Goal: Information Seeking & Learning: Learn about a topic

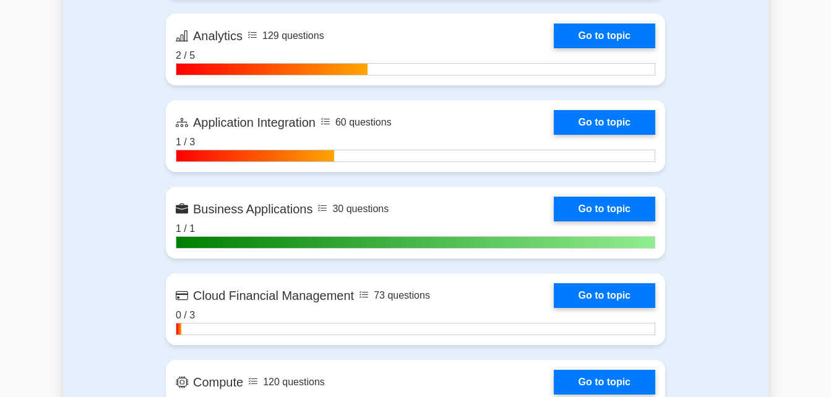
scroll to position [959, 0]
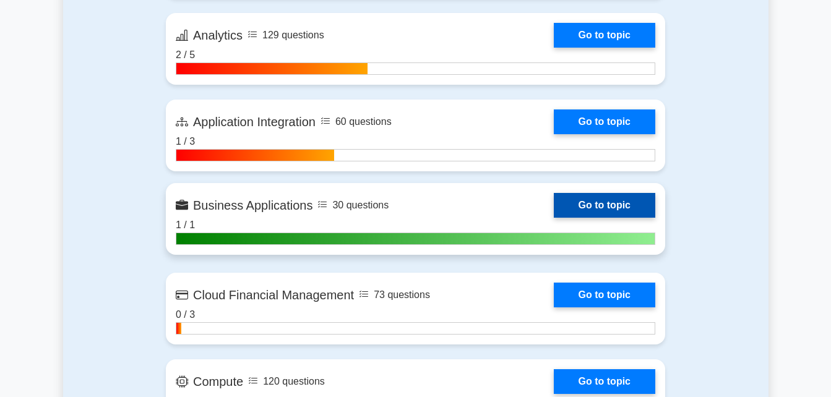
click at [560, 195] on link "Go to topic" at bounding box center [604, 205] width 101 height 25
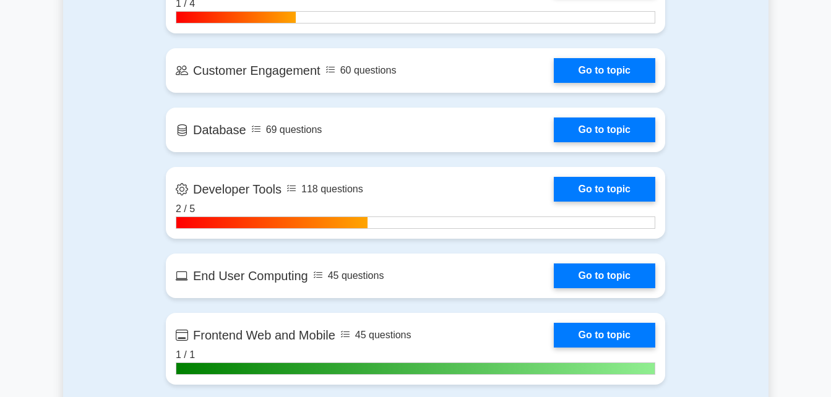
scroll to position [1436, 0]
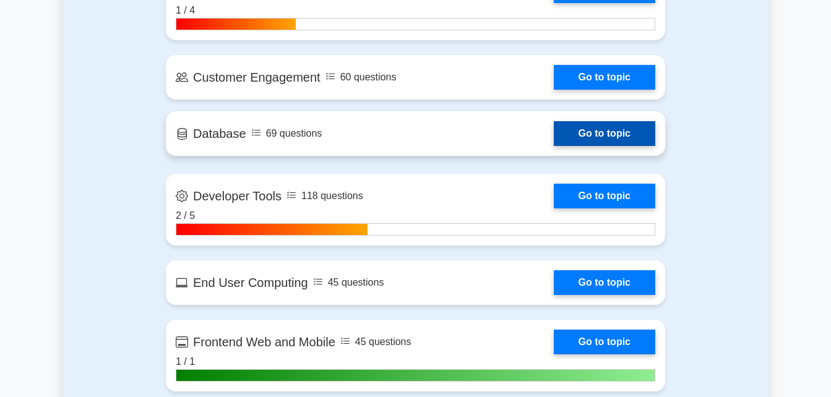
click at [615, 134] on link "Go to topic" at bounding box center [604, 133] width 101 height 25
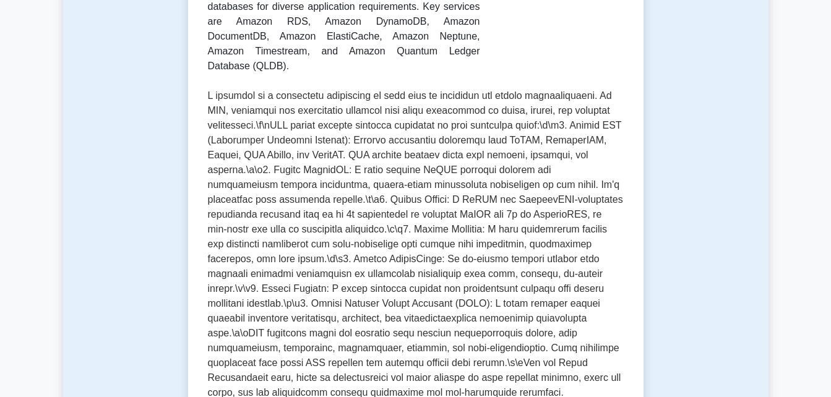
scroll to position [255, 0]
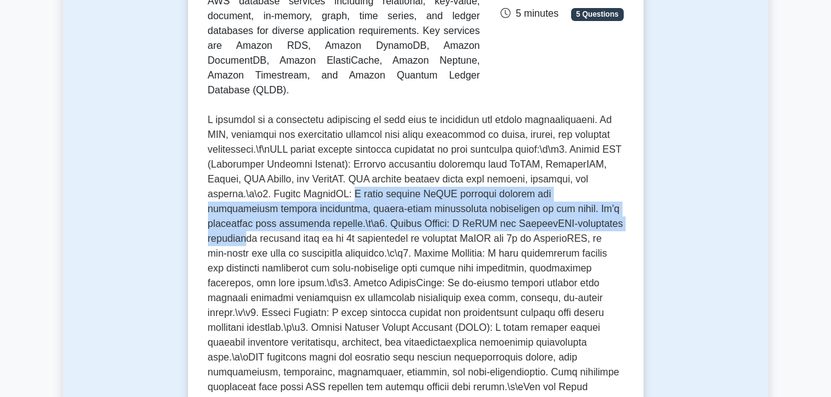
drag, startPoint x: 362, startPoint y: 160, endPoint x: 591, endPoint y: 200, distance: 233.1
click at [591, 200] on p at bounding box center [416, 269] width 416 height 312
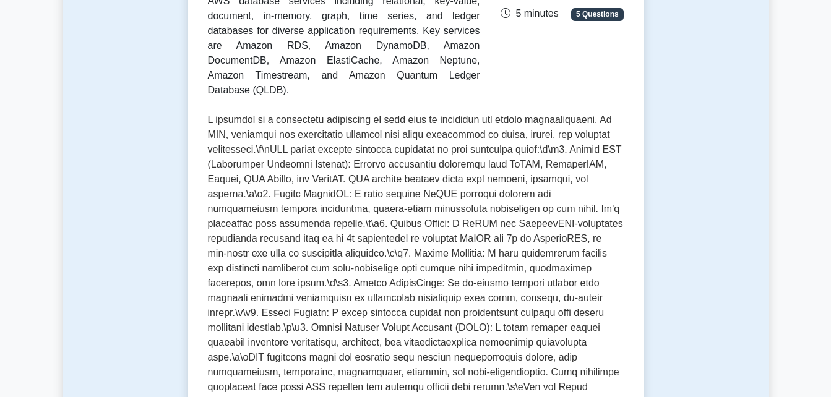
drag, startPoint x: 591, startPoint y: 200, endPoint x: 607, endPoint y: 205, distance: 16.1
click at [607, 205] on p at bounding box center [416, 269] width 416 height 312
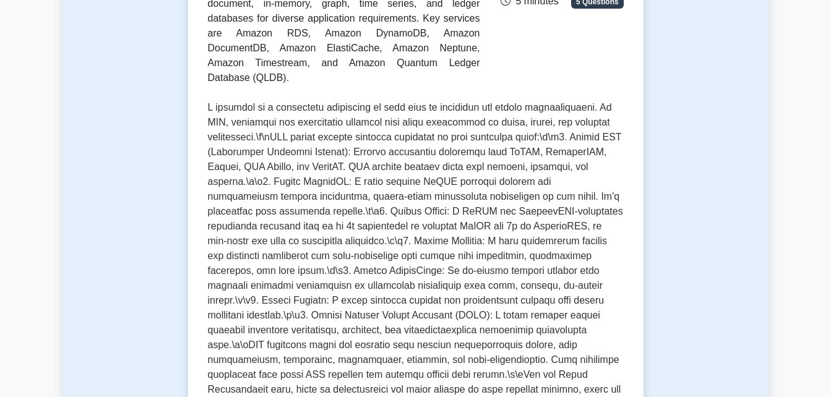
scroll to position [268, 0]
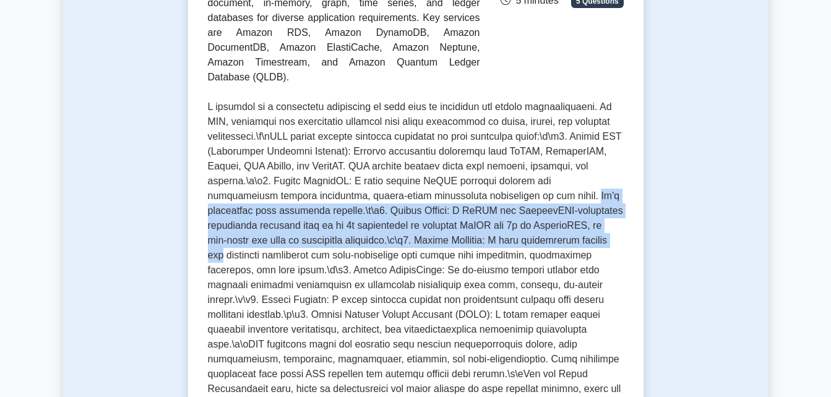
drag, startPoint x: 513, startPoint y: 166, endPoint x: 607, endPoint y: 210, distance: 103.8
click at [607, 210] on p at bounding box center [416, 256] width 416 height 312
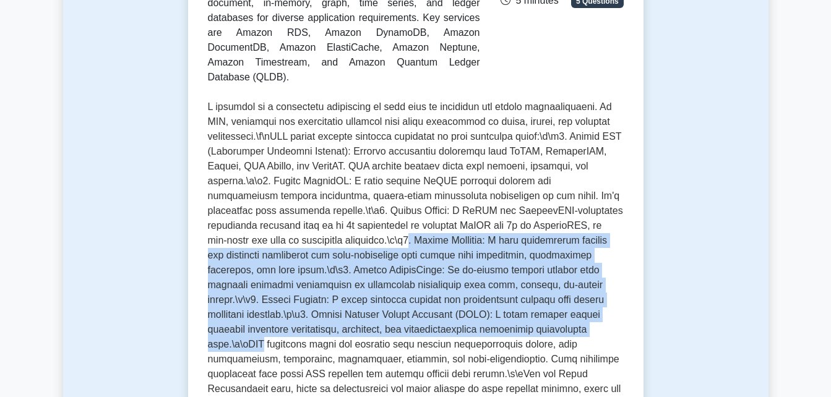
drag, startPoint x: 379, startPoint y: 213, endPoint x: 606, endPoint y: 296, distance: 241.4
click at [606, 296] on p at bounding box center [416, 256] width 416 height 312
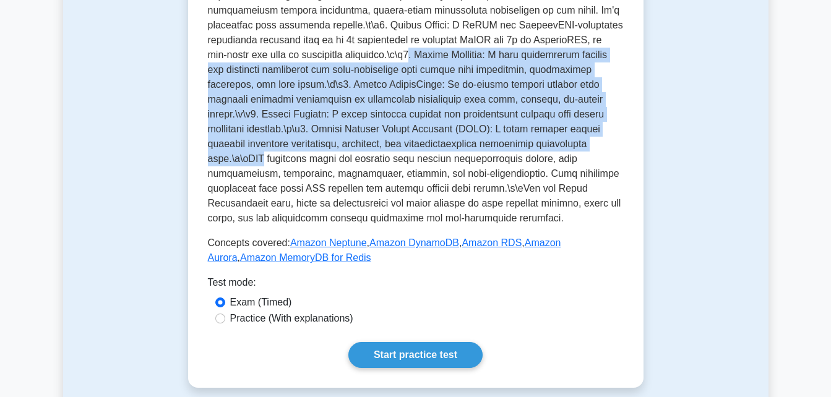
scroll to position [455, 0]
click at [434, 341] on link "Start practice test" at bounding box center [415, 354] width 134 height 26
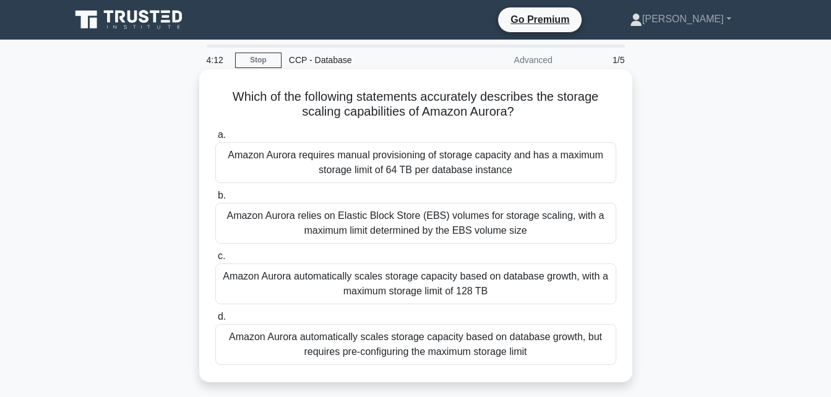
click at [424, 288] on div "Amazon Aurora automatically scales storage capacity based on database growth, w…" at bounding box center [415, 283] width 401 height 41
click at [215, 260] on input "c. Amazon Aurora automatically scales storage capacity based on database growth…" at bounding box center [215, 256] width 0 height 8
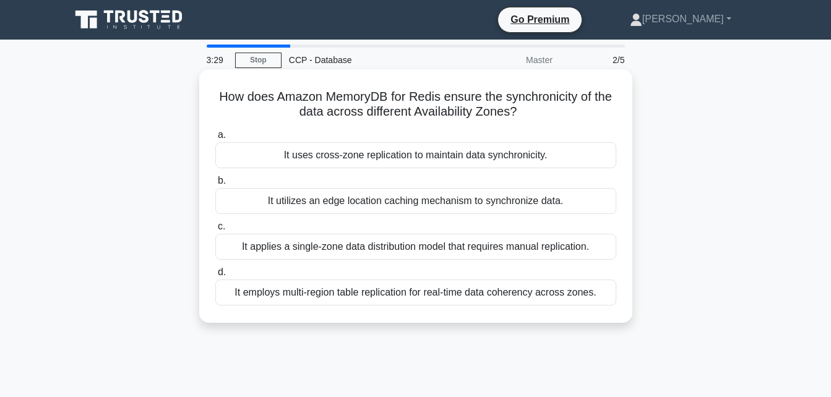
click at [403, 155] on div "It uses cross-zone replication to maintain data synchronicity." at bounding box center [415, 155] width 401 height 26
click at [215, 139] on input "a. It uses cross-zone replication to maintain data synchronicity." at bounding box center [215, 135] width 0 height 8
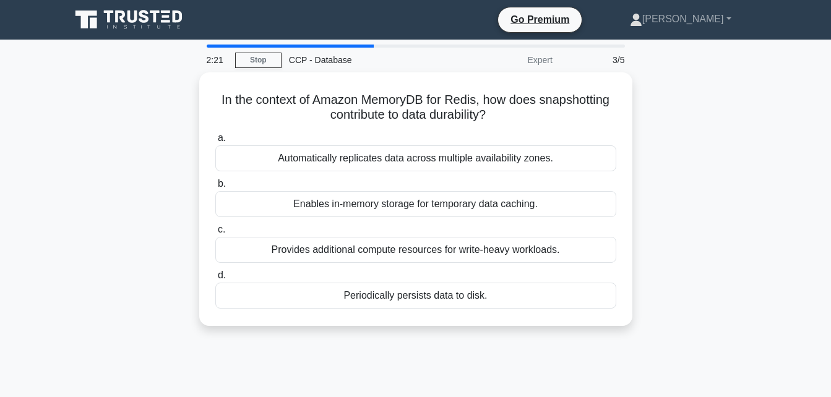
click at [403, 155] on div "Automatically replicates data across multiple availability zones." at bounding box center [415, 158] width 401 height 26
click at [215, 142] on input "a. Automatically replicates data across multiple availability zones." at bounding box center [215, 138] width 0 height 8
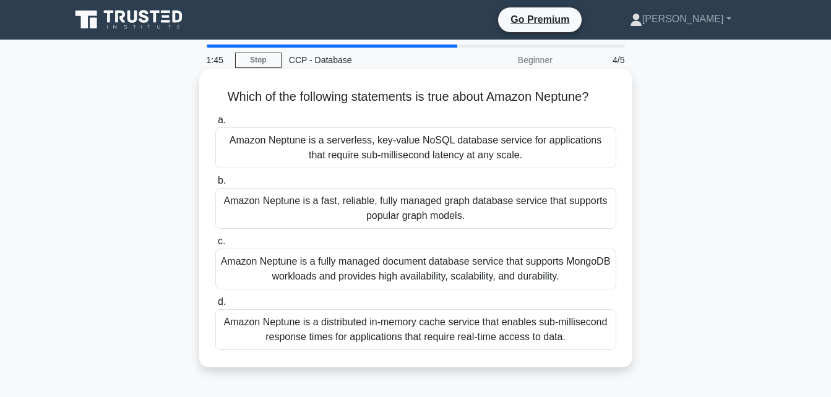
click at [417, 214] on div "Amazon Neptune is a fast, reliable, fully managed graph database service that s…" at bounding box center [415, 208] width 401 height 41
click at [215, 185] on input "b. Amazon Neptune is a fast, reliable, fully managed graph database service tha…" at bounding box center [215, 181] width 0 height 8
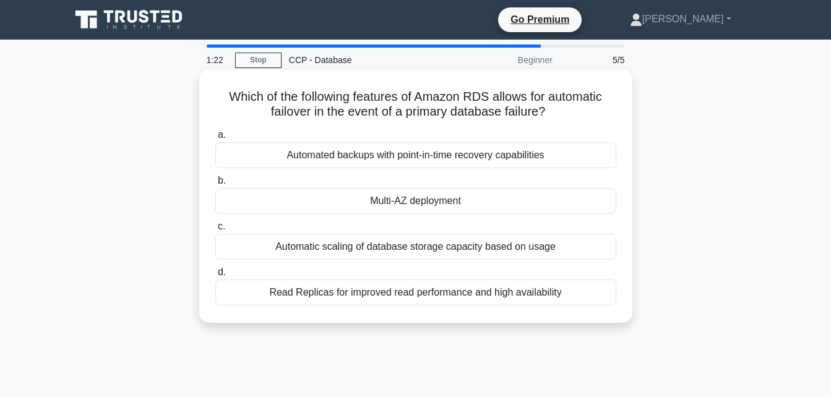
click at [418, 205] on div "Multi-AZ deployment" at bounding box center [415, 201] width 401 height 26
click at [215, 185] on input "b. Multi-AZ deployment" at bounding box center [215, 181] width 0 height 8
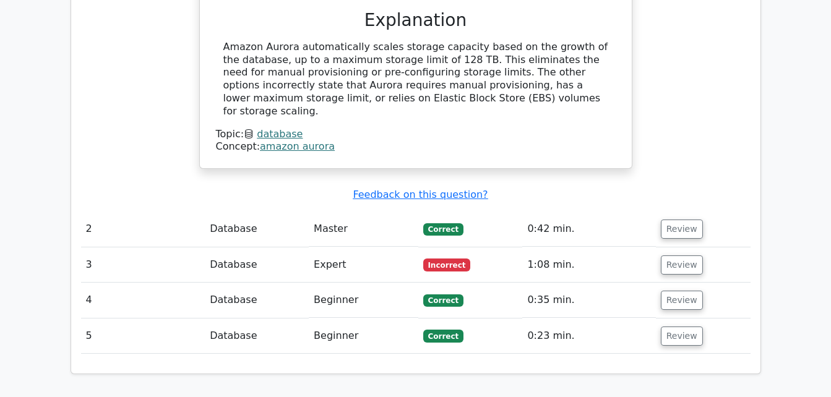
scroll to position [1279, 0]
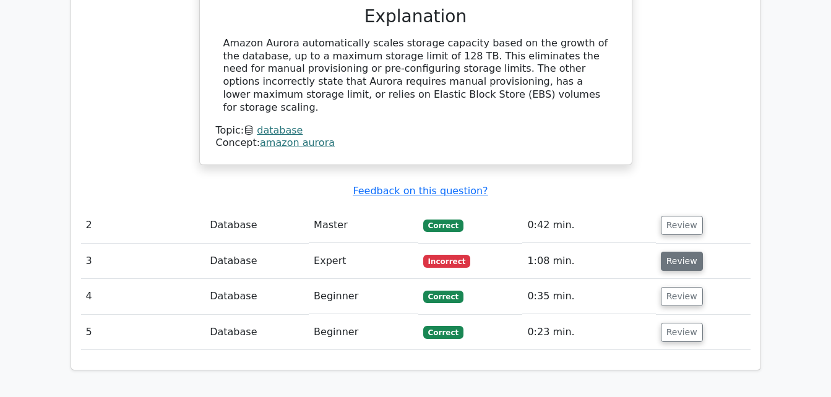
click at [680, 252] on button "Review" at bounding box center [682, 261] width 42 height 19
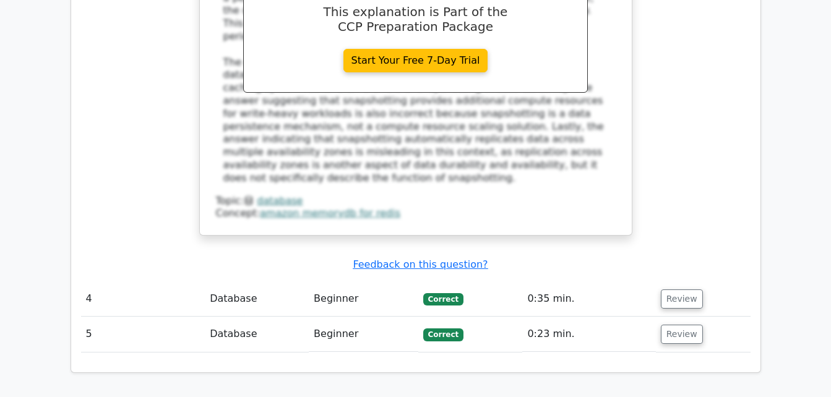
scroll to position [1854, 0]
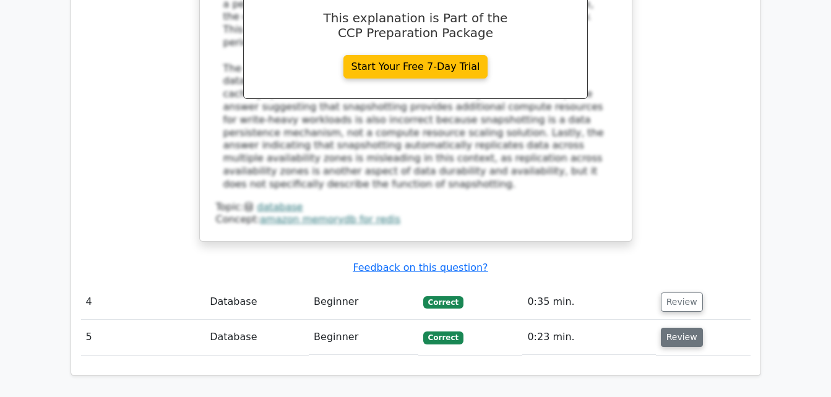
click at [679, 328] on button "Review" at bounding box center [682, 337] width 42 height 19
click at [666, 328] on button "Review" at bounding box center [682, 337] width 42 height 19
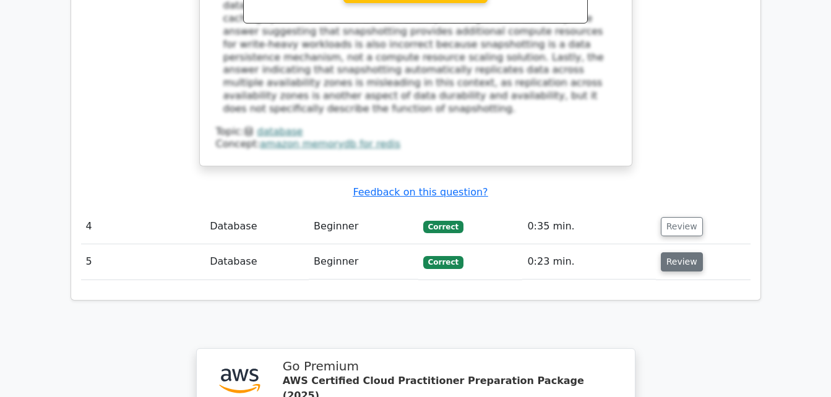
scroll to position [1930, 0]
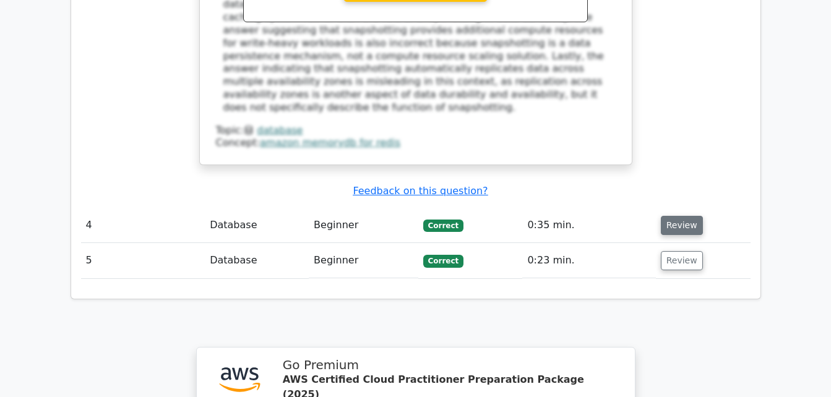
click at [674, 216] on button "Review" at bounding box center [682, 225] width 42 height 19
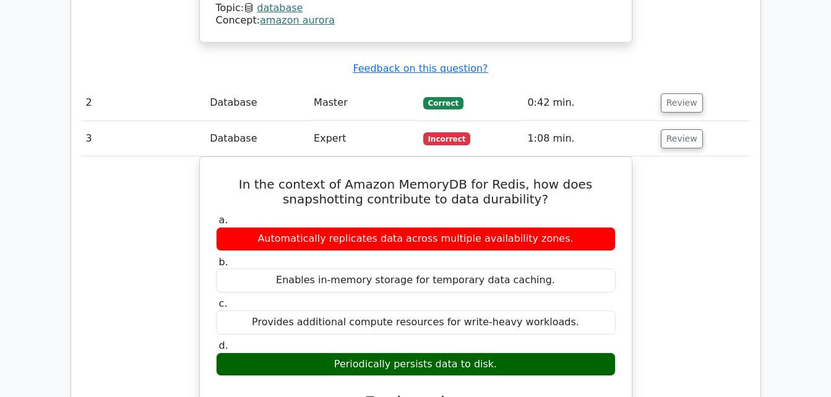
scroll to position [1397, 0]
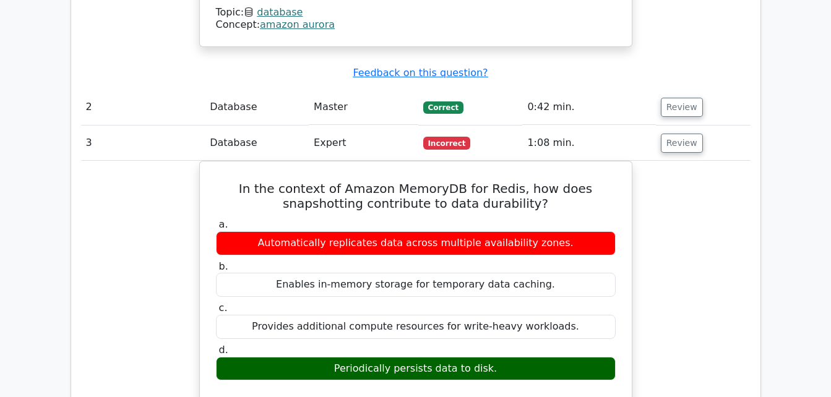
click at [679, 126] on td "Review" at bounding box center [703, 143] width 95 height 35
click at [679, 134] on button "Review" at bounding box center [682, 143] width 42 height 19
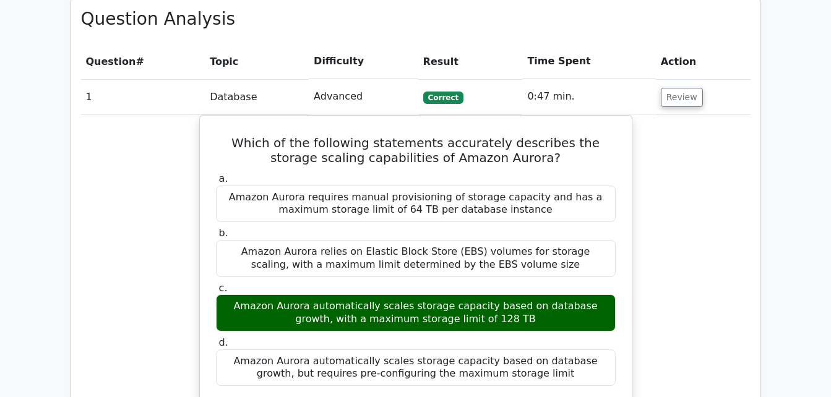
scroll to position [877, 0]
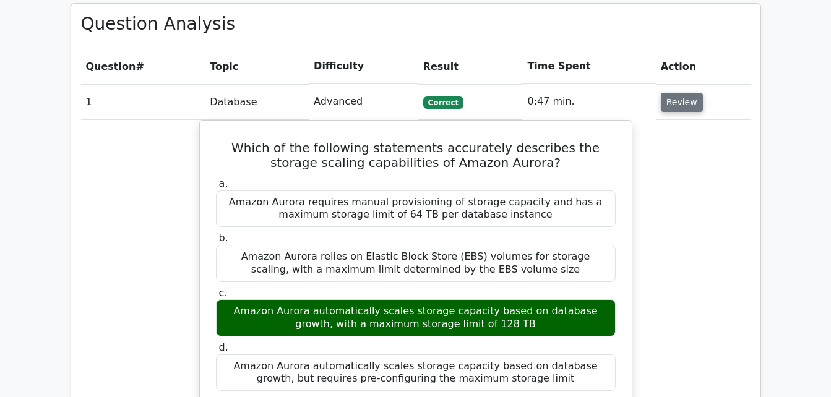
click at [678, 93] on button "Review" at bounding box center [682, 102] width 42 height 19
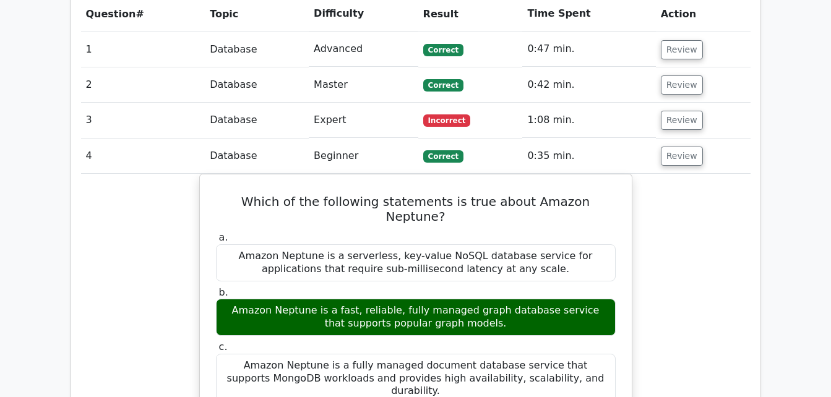
scroll to position [930, 0]
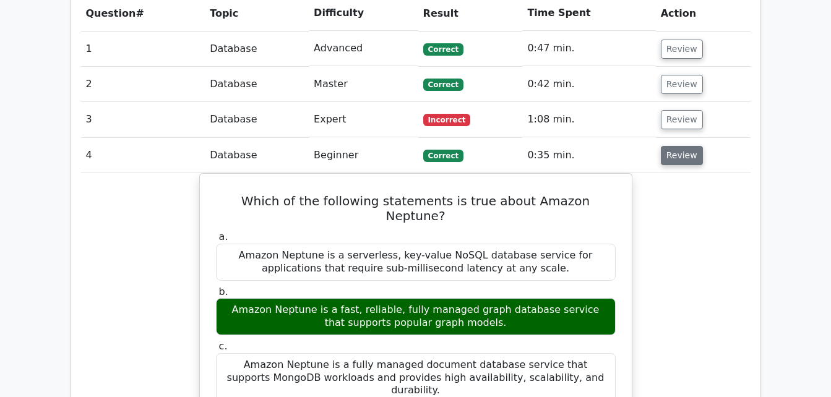
click at [688, 146] on button "Review" at bounding box center [682, 155] width 42 height 19
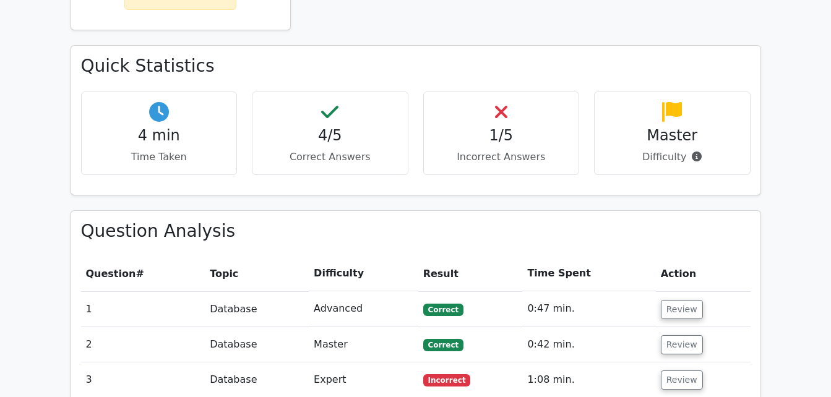
scroll to position [745, 0]
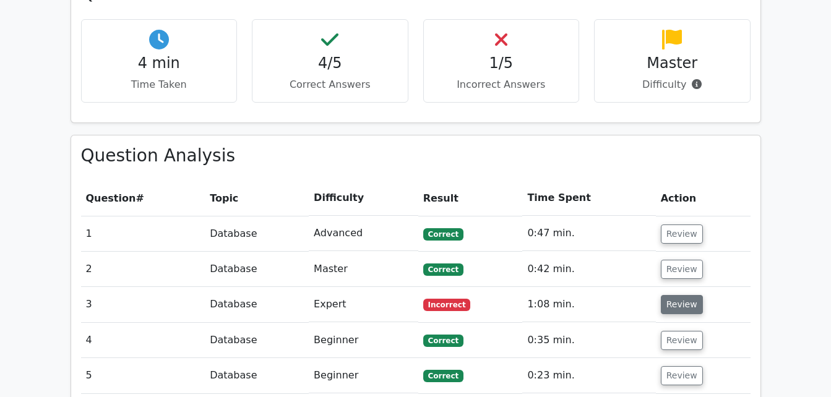
click at [682, 295] on button "Review" at bounding box center [682, 304] width 42 height 19
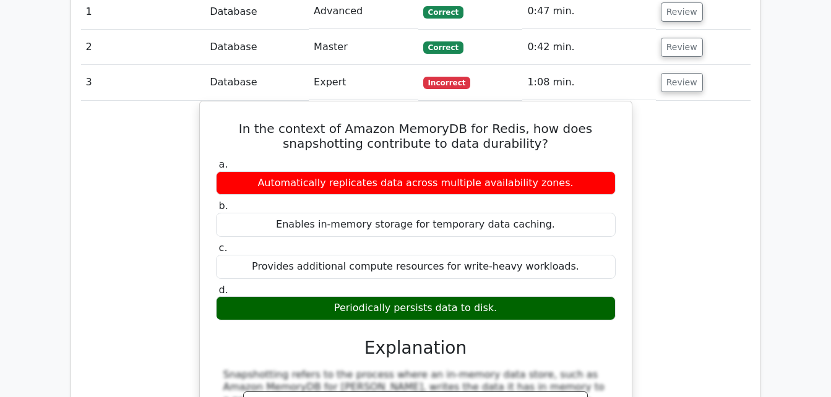
scroll to position [967, 0]
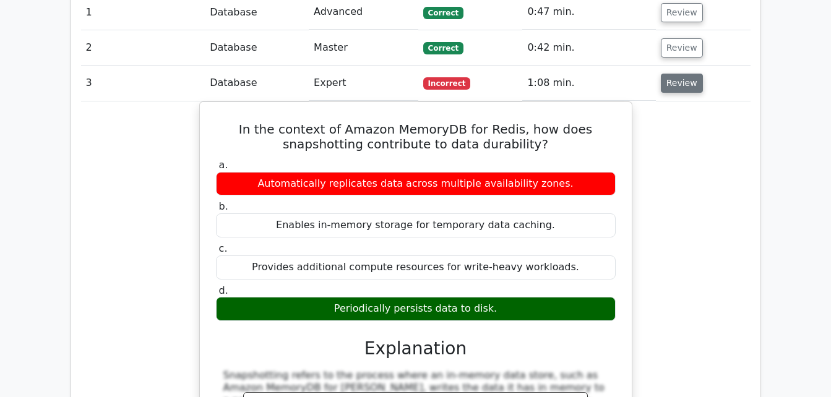
click at [681, 74] on button "Review" at bounding box center [682, 83] width 42 height 19
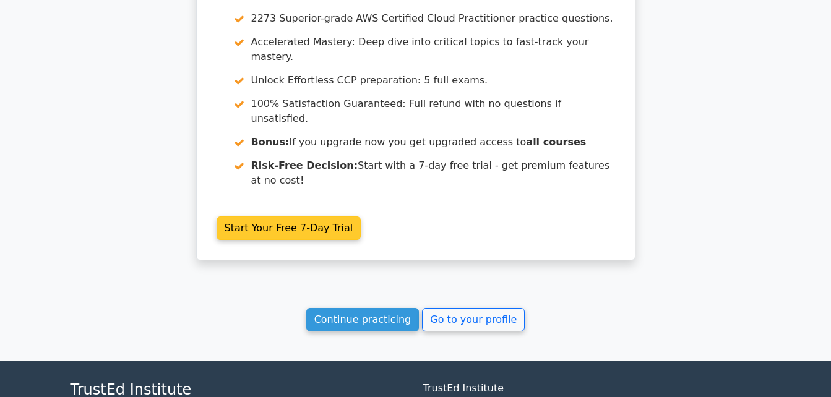
scroll to position [1256, 0]
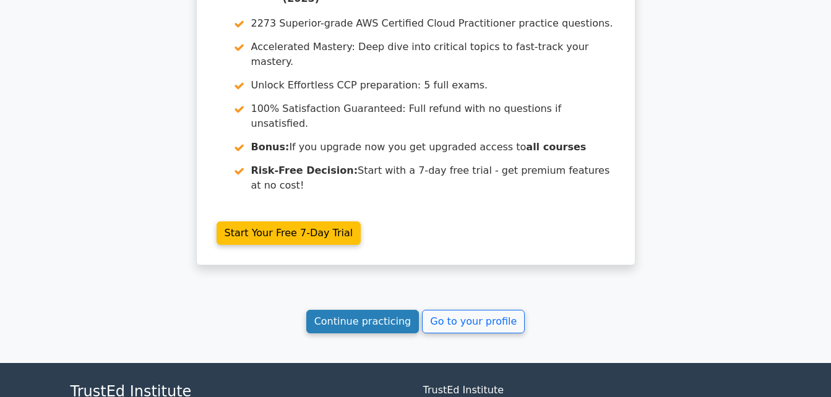
click at [350, 310] on link "Continue practicing" at bounding box center [362, 322] width 113 height 24
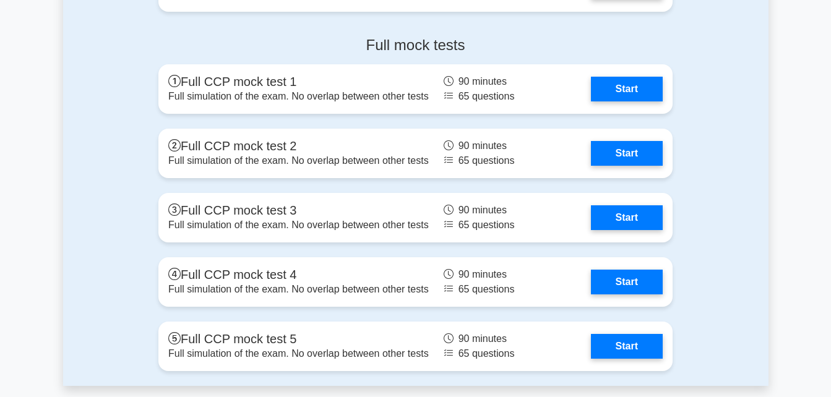
scroll to position [2968, 0]
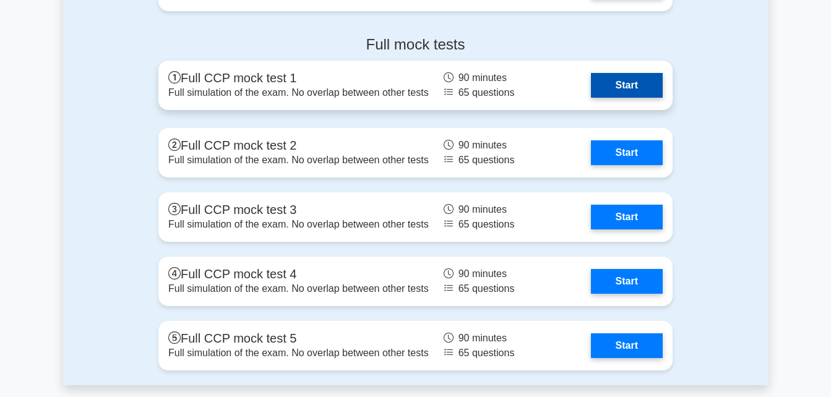
click at [620, 84] on link "Start" at bounding box center [627, 85] width 72 height 25
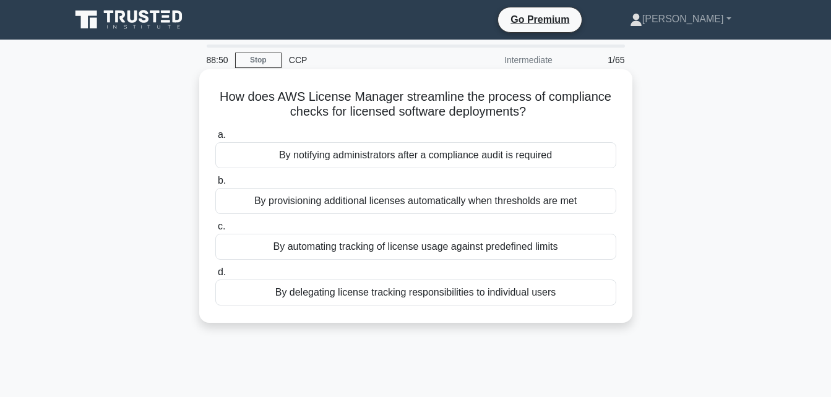
click at [508, 158] on div "By notifying administrators after a compliance audit is required" at bounding box center [415, 155] width 401 height 26
click at [215, 139] on input "a. By notifying administrators after a compliance audit is required" at bounding box center [215, 135] width 0 height 8
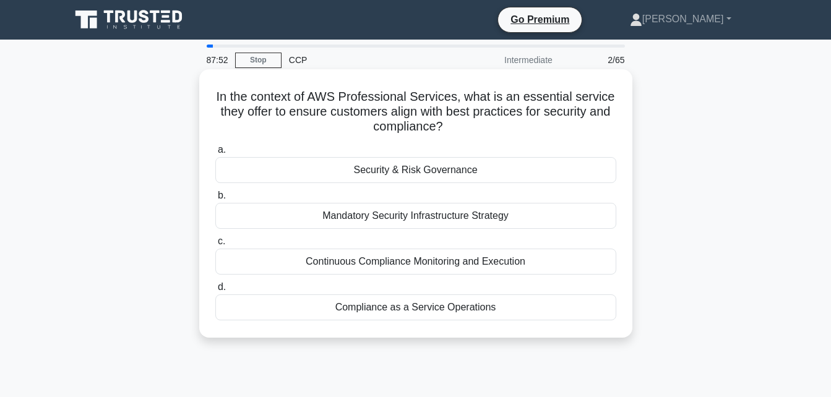
click at [508, 169] on div "Security & Risk Governance" at bounding box center [415, 170] width 401 height 26
click at [215, 154] on input "a. Security & Risk Governance" at bounding box center [215, 150] width 0 height 8
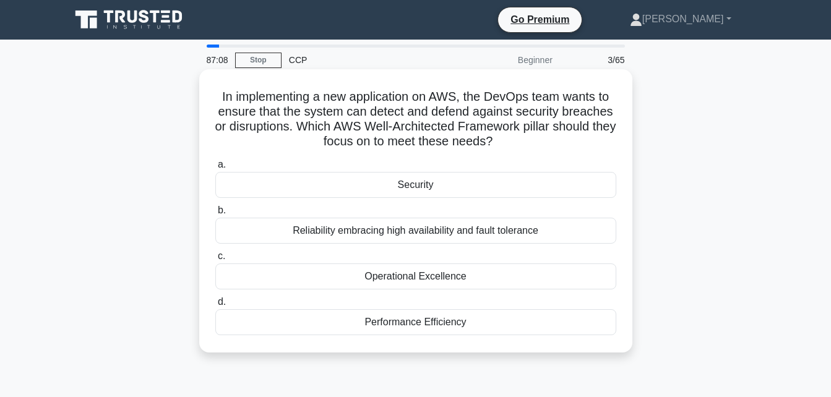
click at [502, 188] on div "Security" at bounding box center [415, 185] width 401 height 26
click at [215, 169] on input "a. Security" at bounding box center [215, 165] width 0 height 8
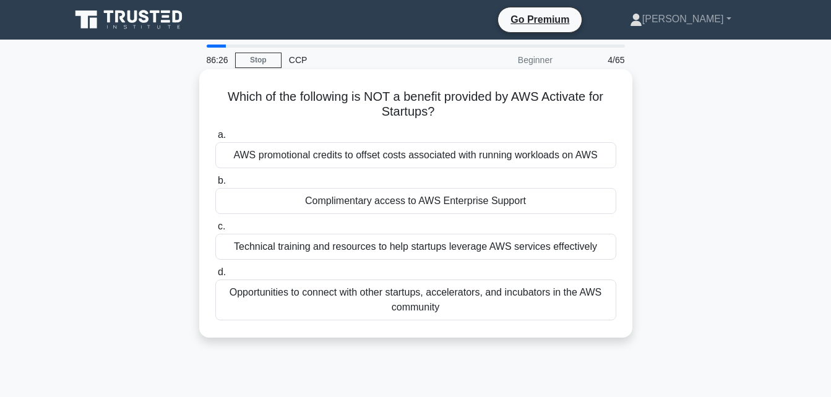
click at [463, 157] on div "AWS promotional credits to offset costs associated with running workloads on AWS" at bounding box center [415, 155] width 401 height 26
click at [215, 139] on input "a. AWS promotional credits to offset costs associated with running workloads on…" at bounding box center [215, 135] width 0 height 8
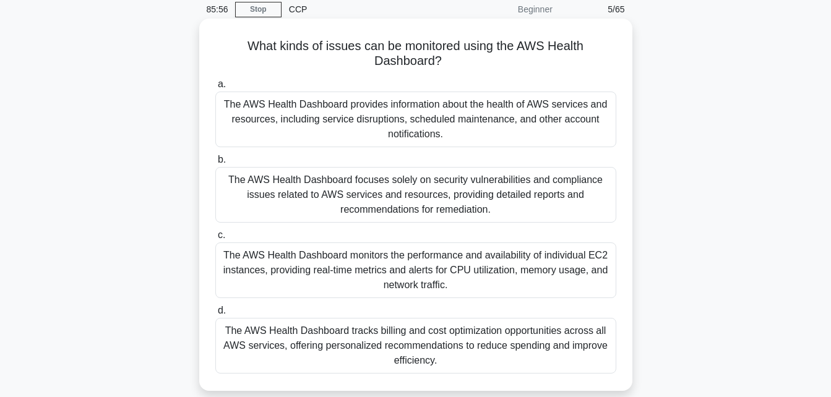
scroll to position [51, 0]
click at [443, 262] on div "The AWS Health Dashboard monitors the performance and availability of individua…" at bounding box center [415, 270] width 401 height 56
click at [215, 239] on input "c. The AWS Health Dashboard monitors the performance and availability of indivi…" at bounding box center [215, 235] width 0 height 8
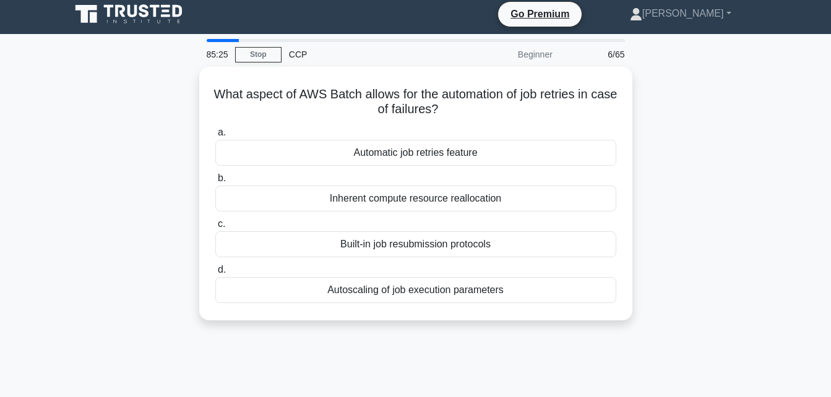
scroll to position [0, 0]
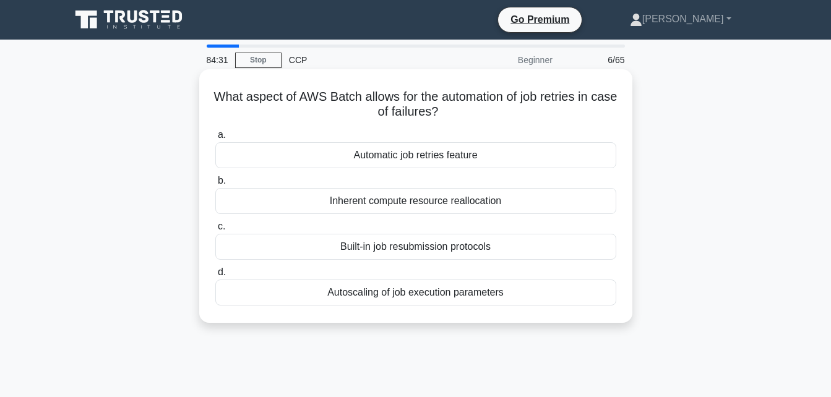
click at [477, 160] on div "Automatic job retries feature" at bounding box center [415, 155] width 401 height 26
click at [215, 139] on input "a. Automatic job retries feature" at bounding box center [215, 135] width 0 height 8
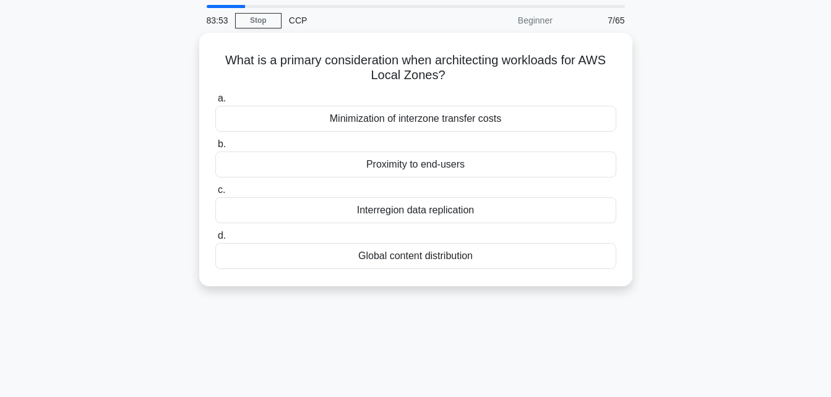
scroll to position [40, 0]
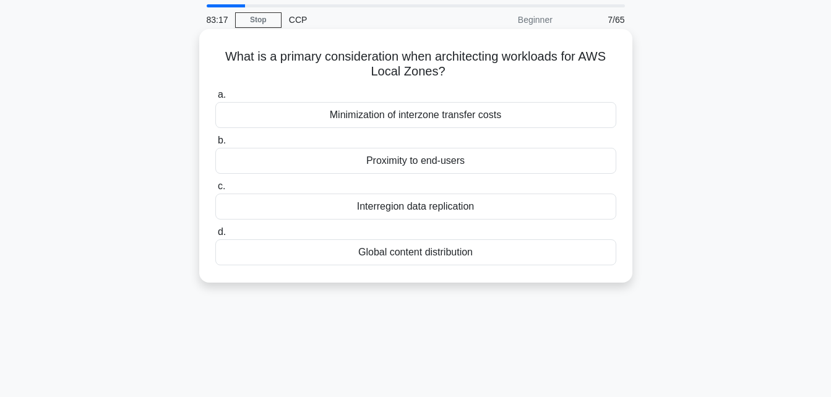
click at [465, 259] on div "Global content distribution" at bounding box center [415, 252] width 401 height 26
click at [215, 236] on input "d. Global content distribution" at bounding box center [215, 232] width 0 height 8
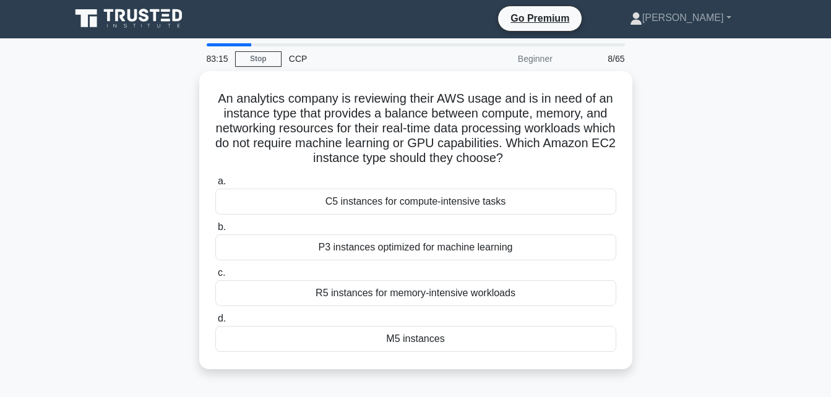
scroll to position [0, 0]
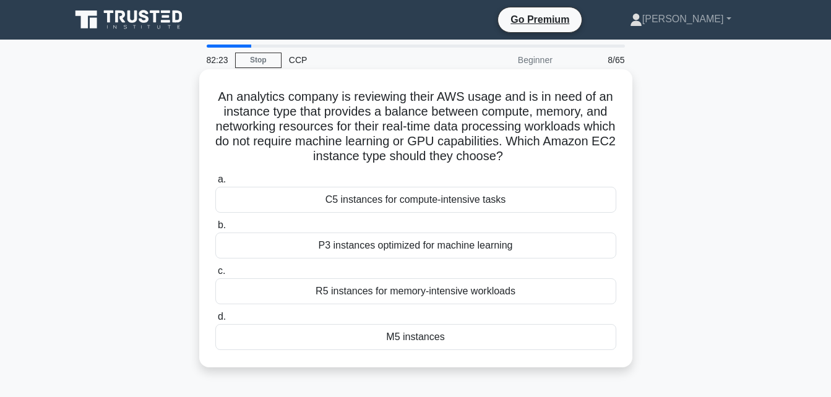
click at [447, 334] on div "M5 instances" at bounding box center [415, 337] width 401 height 26
click at [215, 321] on input "d. M5 instances" at bounding box center [215, 317] width 0 height 8
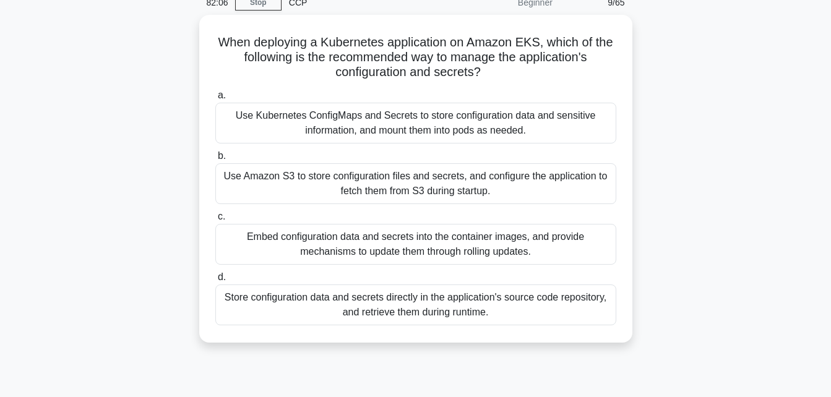
scroll to position [61, 0]
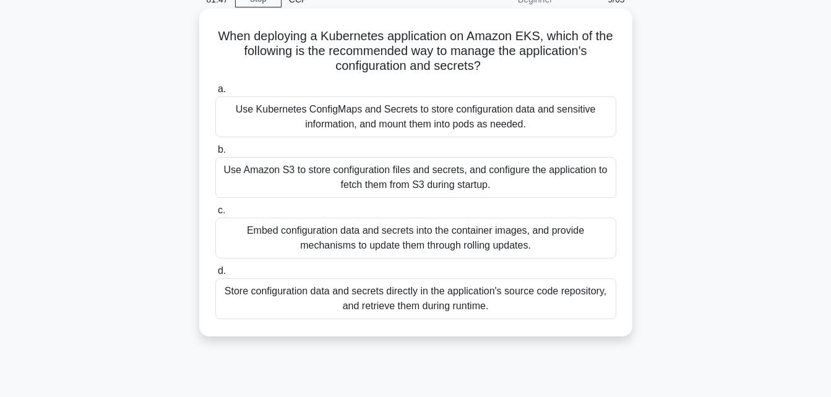
click at [449, 170] on div "Use Amazon S3 to store configuration files and secrets, and configure the appli…" at bounding box center [415, 177] width 401 height 41
click at [215, 154] on input "b. Use Amazon S3 to store configuration files and secrets, and configure the ap…" at bounding box center [215, 150] width 0 height 8
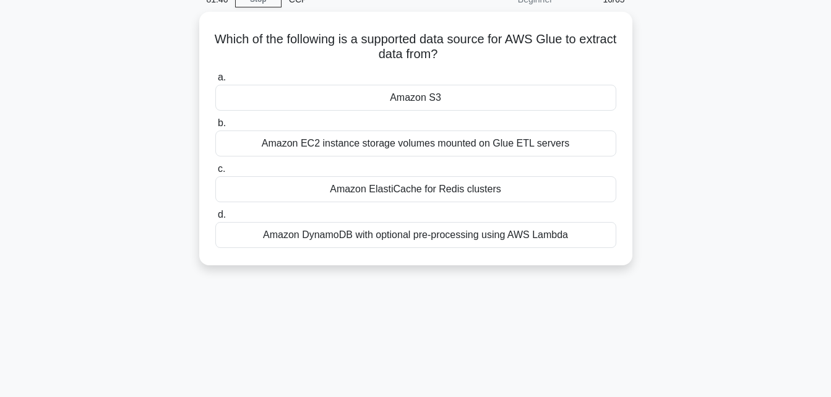
scroll to position [0, 0]
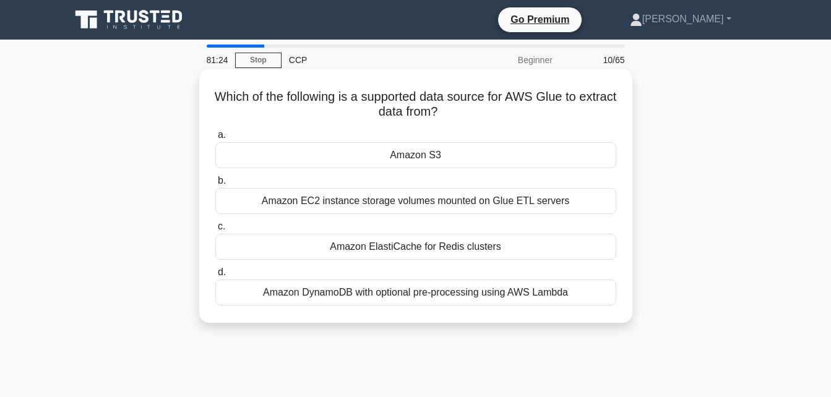
click at [448, 152] on div "Amazon S3" at bounding box center [415, 155] width 401 height 26
click at [215, 139] on input "a. Amazon S3" at bounding box center [215, 135] width 0 height 8
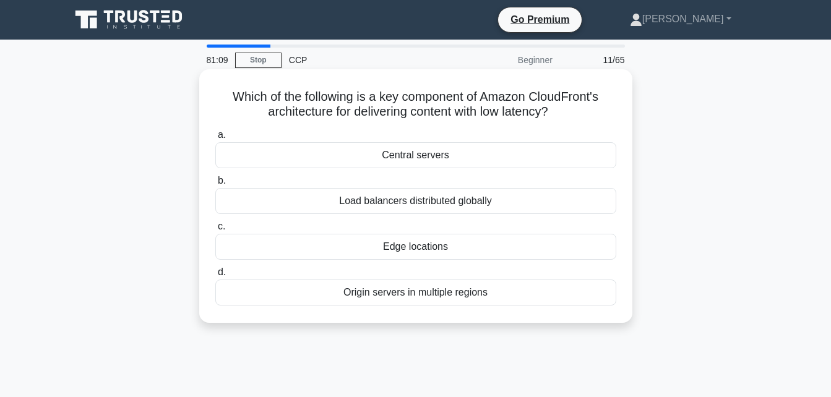
click at [458, 247] on div "Edge locations" at bounding box center [415, 247] width 401 height 26
click at [215, 231] on input "c. Edge locations" at bounding box center [215, 227] width 0 height 8
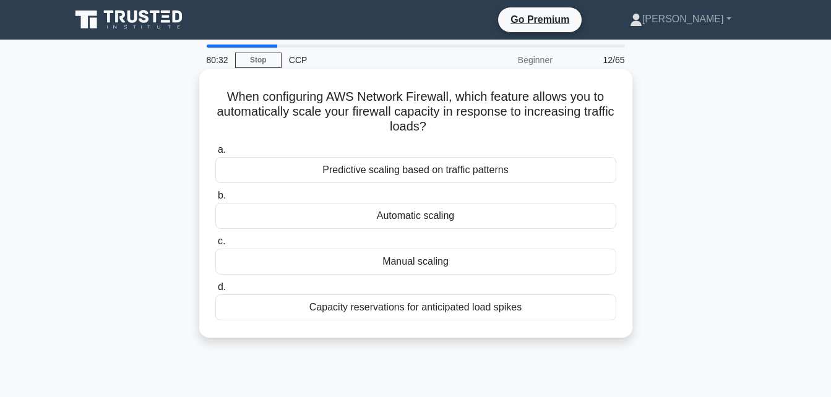
click at [477, 173] on div "Predictive scaling based on traffic patterns" at bounding box center [415, 170] width 401 height 26
click at [215, 154] on input "a. Predictive scaling based on traffic patterns" at bounding box center [215, 150] width 0 height 8
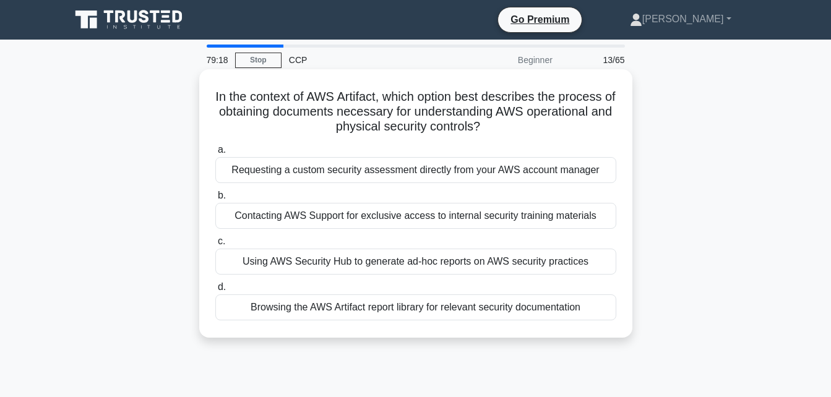
click at [424, 315] on div "Browsing the AWS Artifact report library for relevant security documentation" at bounding box center [415, 307] width 401 height 26
click at [215, 291] on input "d. Browsing the AWS Artifact report library for relevant security documentation" at bounding box center [215, 287] width 0 height 8
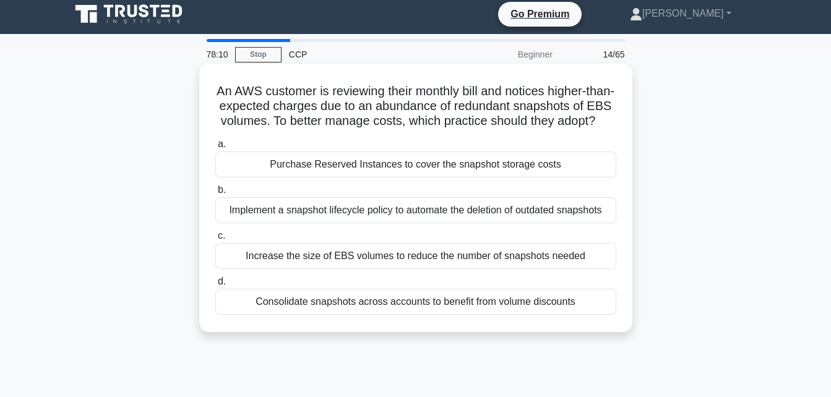
scroll to position [6, 0]
drag, startPoint x: 224, startPoint y: 95, endPoint x: 574, endPoint y: 317, distance: 414.9
click at [574, 317] on div "An AWS customer is reviewing their monthly bill and notices higher-than-expecte…" at bounding box center [415, 197] width 423 height 259
copy div "An AWS customer is reviewing their monthly bill and notices higher-than-expecte…"
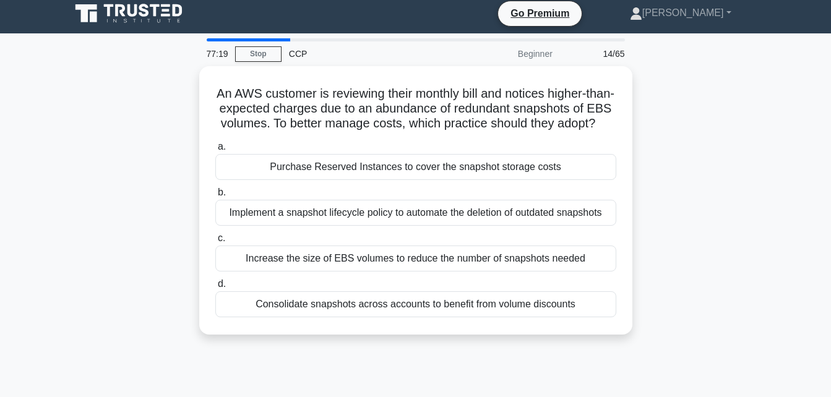
click at [174, 218] on div "An AWS customer is reviewing their monthly bill and notices higher-than-expecte…" at bounding box center [415, 207] width 705 height 283
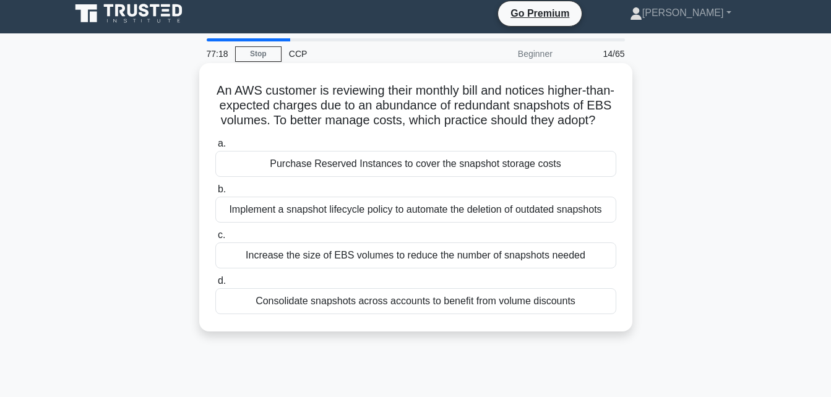
click at [264, 223] on div "Implement a snapshot lifecycle policy to automate the deletion of outdated snap…" at bounding box center [415, 210] width 401 height 26
click at [215, 194] on input "b. Implement a snapshot lifecycle policy to automate the deletion of outdated s…" at bounding box center [215, 190] width 0 height 8
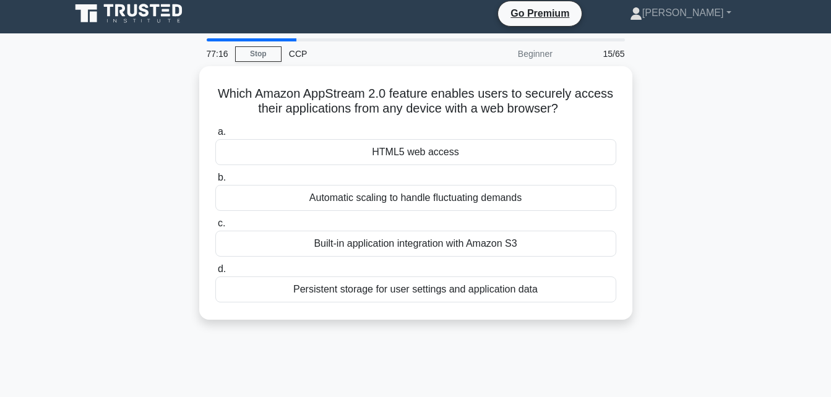
scroll to position [0, 0]
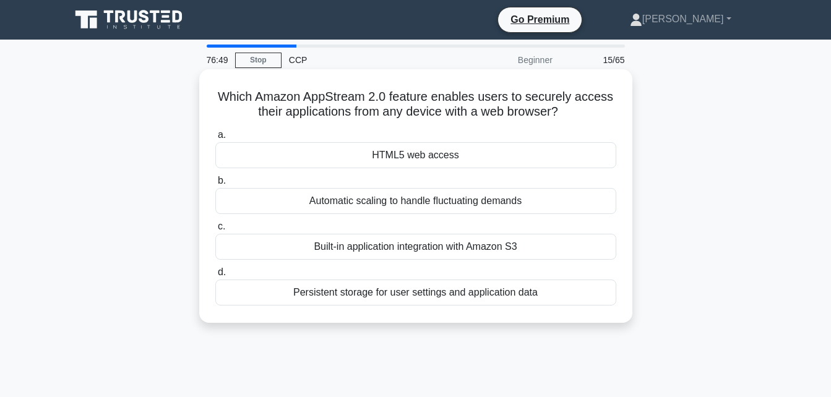
click at [405, 158] on div "HTML5 web access" at bounding box center [415, 155] width 401 height 26
click at [215, 139] on input "a. HTML5 web access" at bounding box center [215, 135] width 0 height 8
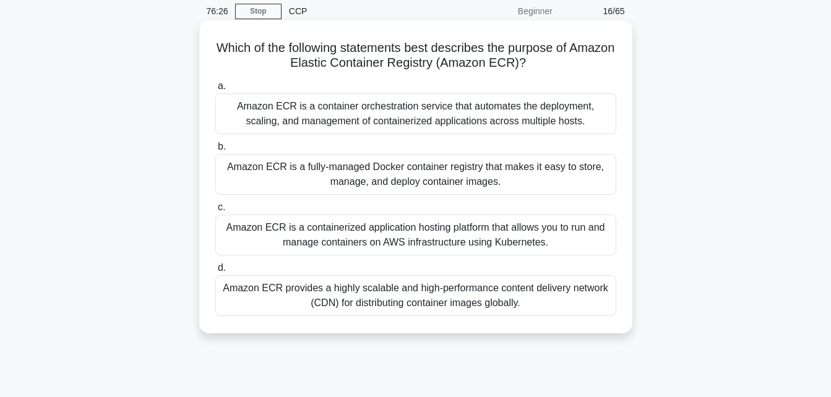
scroll to position [53, 0]
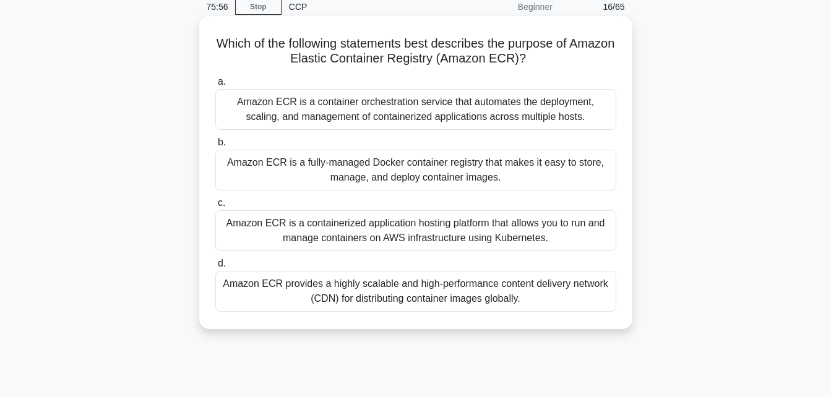
click at [422, 167] on div "Amazon ECR is a fully-managed Docker container registry that makes it easy to s…" at bounding box center [415, 170] width 401 height 41
click at [215, 147] on input "b. Amazon ECR is a fully-managed Docker container registry that makes it easy t…" at bounding box center [215, 143] width 0 height 8
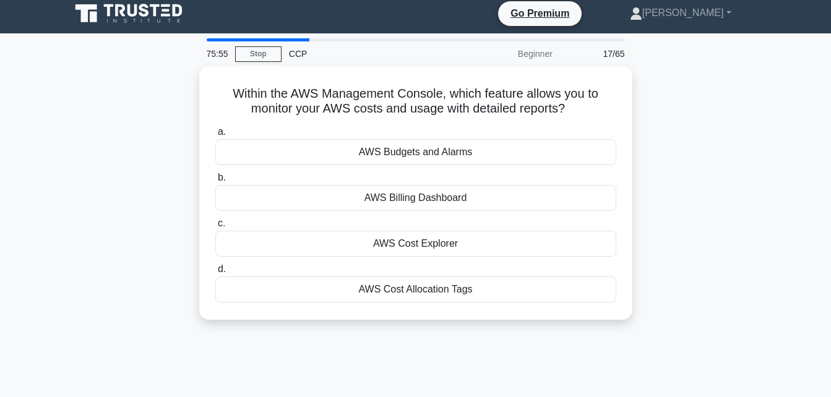
scroll to position [0, 0]
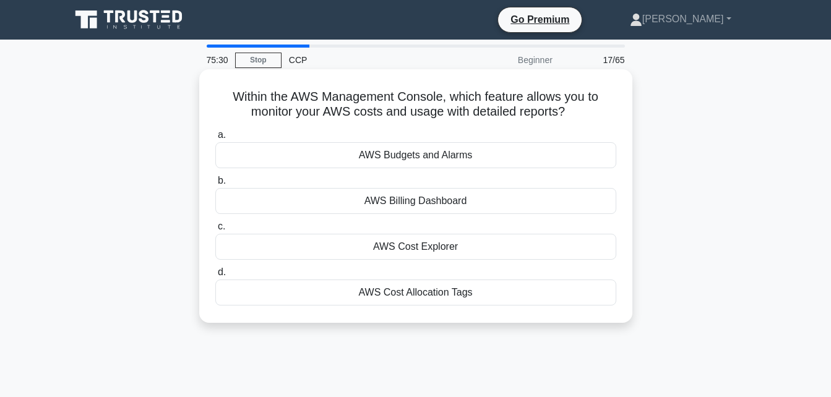
drag, startPoint x: 570, startPoint y: 116, endPoint x: 222, endPoint y: 98, distance: 348.0
click at [222, 98] on h5 "Within the AWS Management Console, which feature allows you to monitor your AWS…" at bounding box center [415, 104] width 403 height 31
copy h5 "Within the AWS Management Console, which feature allows you to monitor your AWS…"
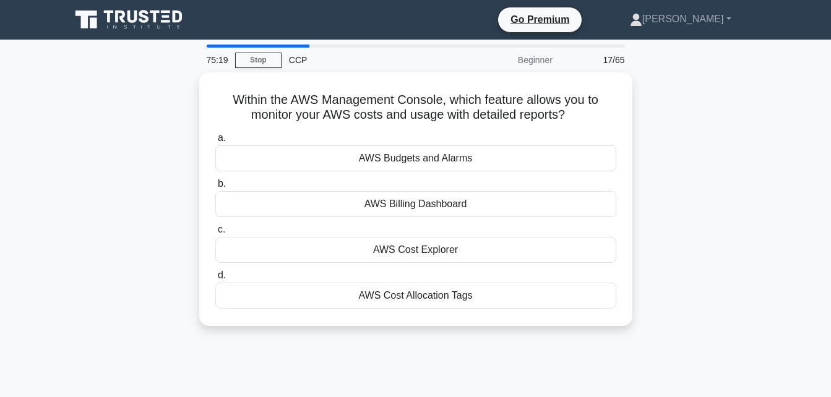
click at [487, 347] on div "75:19 Stop CCP Beginner 17/65 Within the AWS Management Console, which feature …" at bounding box center [415, 354] width 705 height 619
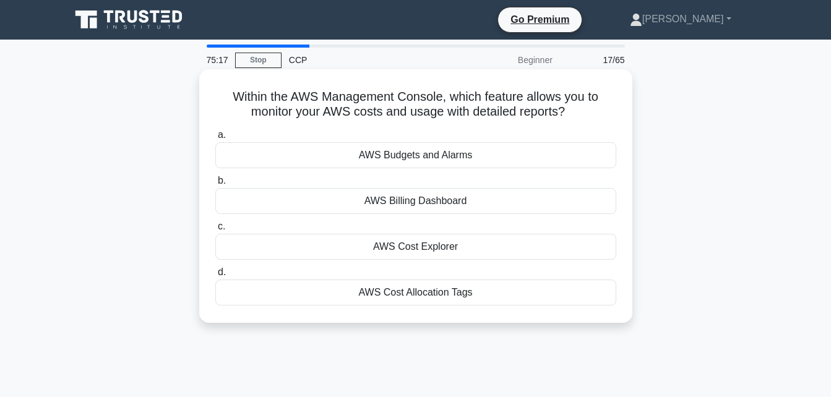
click at [473, 241] on div "AWS Cost Explorer" at bounding box center [415, 247] width 401 height 26
click at [215, 231] on input "c. AWS Cost Explorer" at bounding box center [215, 227] width 0 height 8
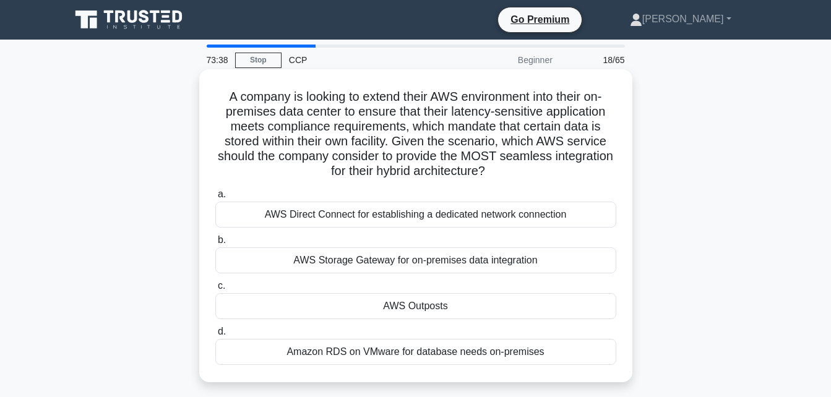
click at [463, 309] on div "AWS Outposts" at bounding box center [415, 306] width 401 height 26
click at [215, 290] on input "c. AWS Outposts" at bounding box center [215, 286] width 0 height 8
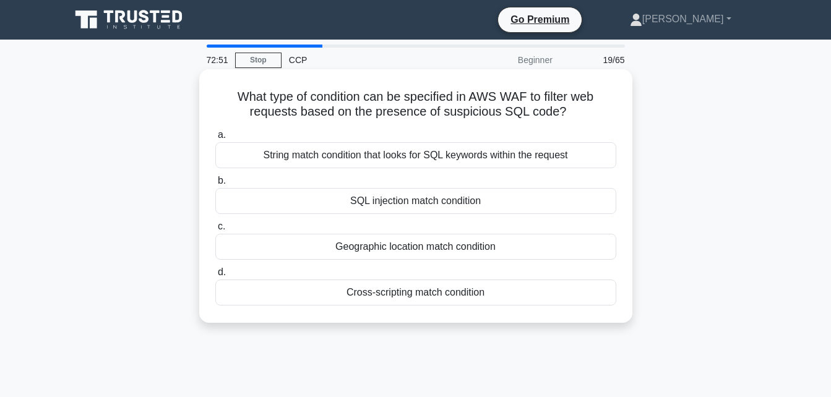
click at [353, 203] on div "SQL injection match condition" at bounding box center [415, 201] width 401 height 26
click at [215, 185] on input "b. SQL injection match condition" at bounding box center [215, 181] width 0 height 8
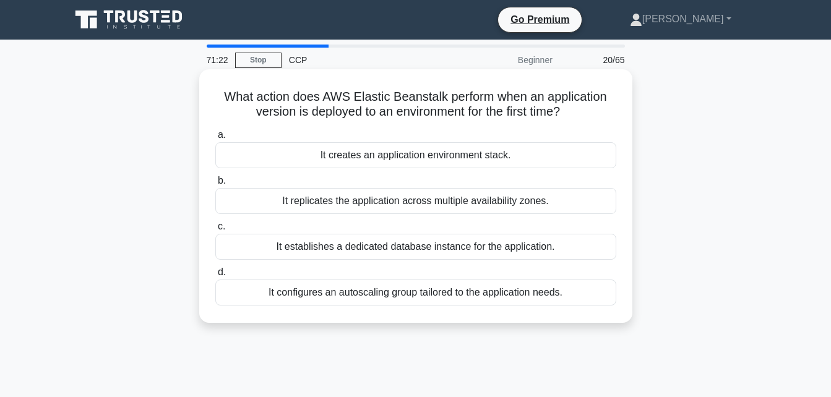
click at [372, 163] on div "It creates an application environment stack." at bounding box center [415, 155] width 401 height 26
click at [215, 139] on input "a. It creates an application environment stack." at bounding box center [215, 135] width 0 height 8
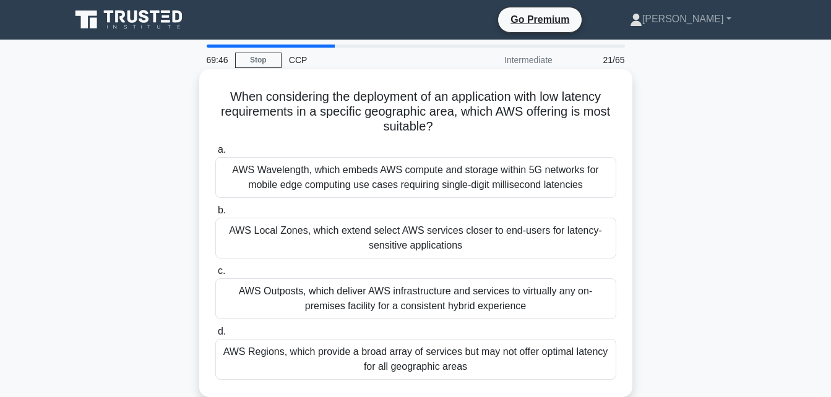
click at [418, 178] on div "AWS Wavelength, which embeds AWS compute and storage within 5G networks for mob…" at bounding box center [415, 177] width 401 height 41
click at [215, 154] on input "a. AWS Wavelength, which embeds AWS compute and storage within 5G networks for …" at bounding box center [215, 150] width 0 height 8
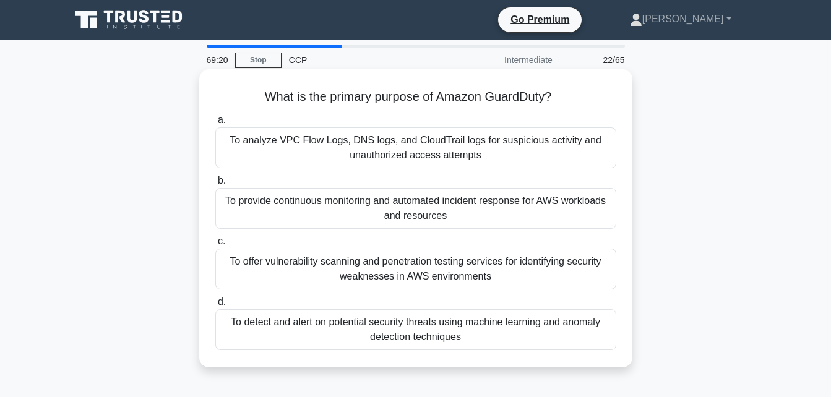
click at [422, 333] on div "To detect and alert on potential security threats using machine learning and an…" at bounding box center [415, 329] width 401 height 41
click at [215, 306] on input "d. To detect and alert on potential security threats using machine learning and…" at bounding box center [215, 302] width 0 height 8
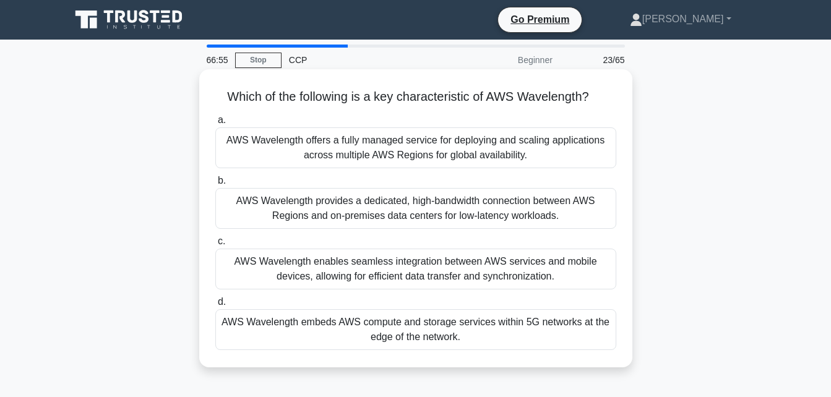
click at [386, 337] on div "AWS Wavelength embeds AWS compute and storage services within 5G networks at th…" at bounding box center [415, 329] width 401 height 41
click at [215, 306] on input "d. AWS Wavelength embeds AWS compute and storage services within 5G networks at…" at bounding box center [215, 302] width 0 height 8
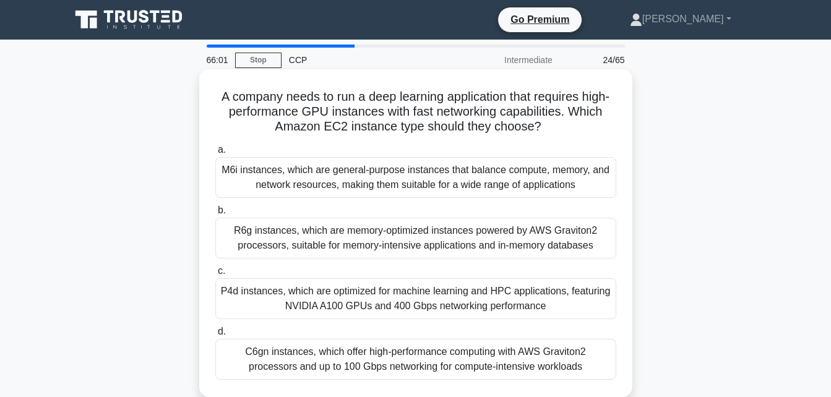
click at [398, 296] on div "P4d instances, which are optimized for machine learning and HPC applications, f…" at bounding box center [415, 298] width 401 height 41
click at [215, 275] on input "c. P4d instances, which are optimized for machine learning and HPC applications…" at bounding box center [215, 271] width 0 height 8
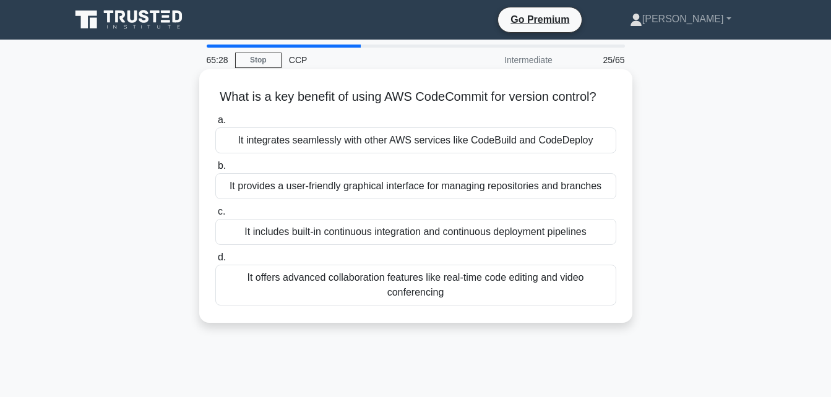
click at [396, 153] on div "It integrates seamlessly with other AWS services like CodeBuild and CodeDeploy" at bounding box center [415, 140] width 401 height 26
click at [215, 124] on input "a. It integrates seamlessly with other AWS services like CodeBuild and CodeDepl…" at bounding box center [215, 120] width 0 height 8
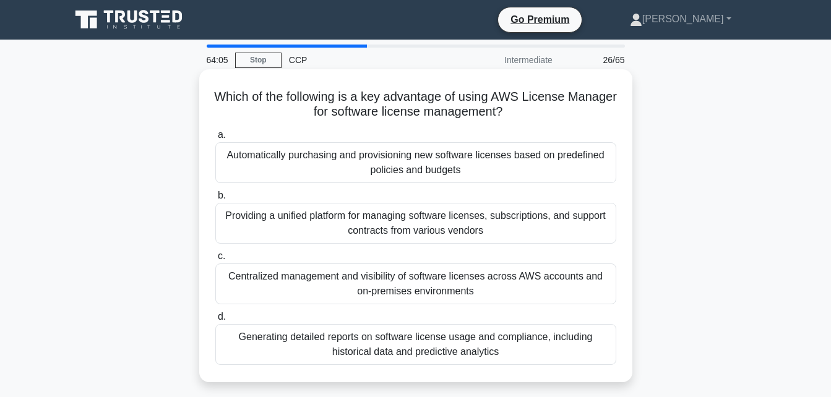
click at [464, 215] on div "Providing a unified platform for managing software licenses, subscriptions, and…" at bounding box center [415, 223] width 401 height 41
click at [215, 200] on input "b. Providing a unified platform for managing software licenses, subscriptions, …" at bounding box center [215, 196] width 0 height 8
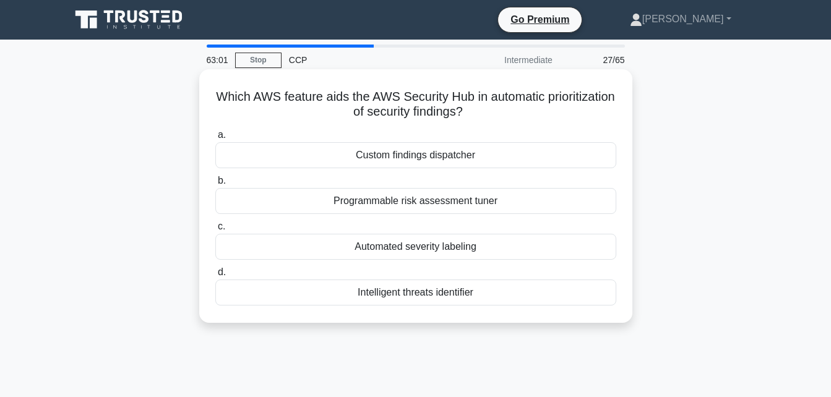
click at [466, 200] on div "Programmable risk assessment tuner" at bounding box center [415, 201] width 401 height 26
click at [215, 185] on input "b. Programmable risk assessment tuner" at bounding box center [215, 181] width 0 height 8
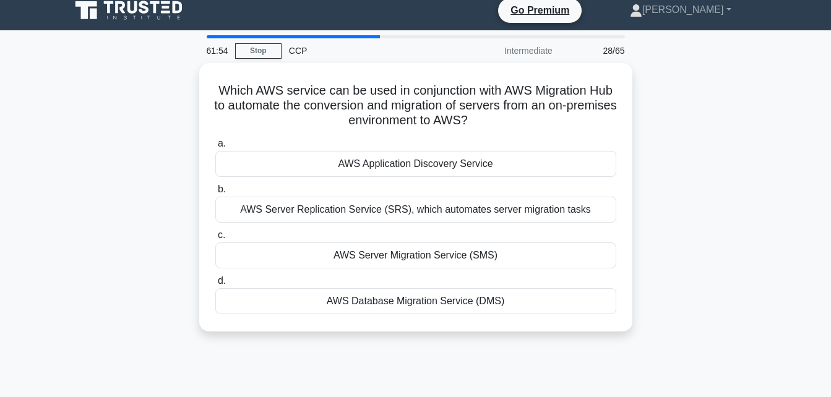
scroll to position [10, 0]
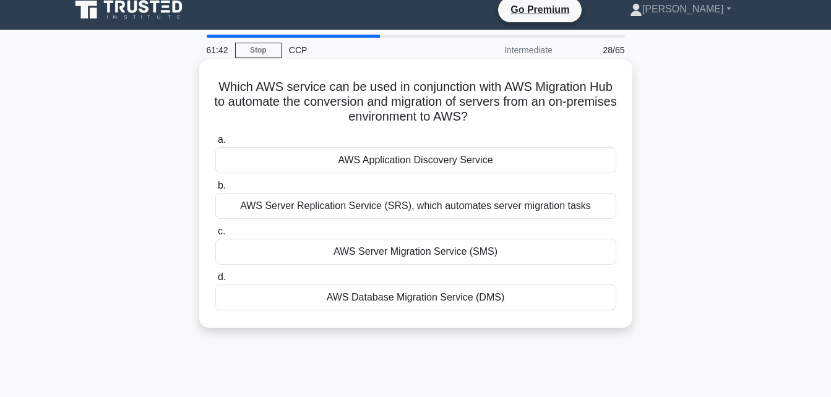
click at [489, 257] on div "AWS Server Migration Service (SMS)" at bounding box center [415, 252] width 401 height 26
click at [215, 236] on input "c. AWS Server Migration Service (SMS)" at bounding box center [215, 232] width 0 height 8
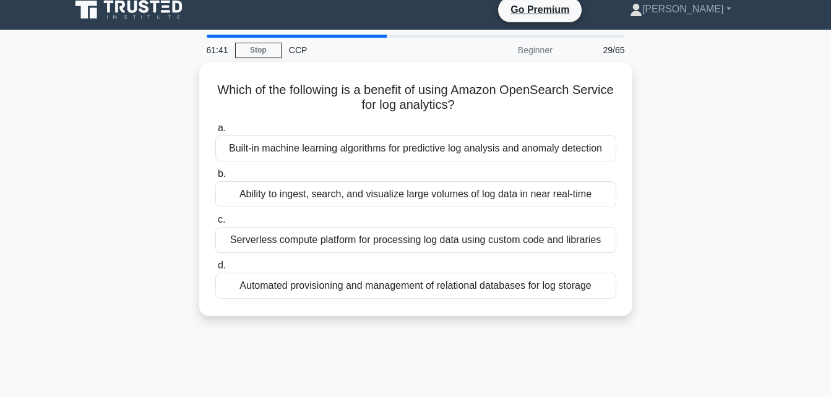
scroll to position [0, 0]
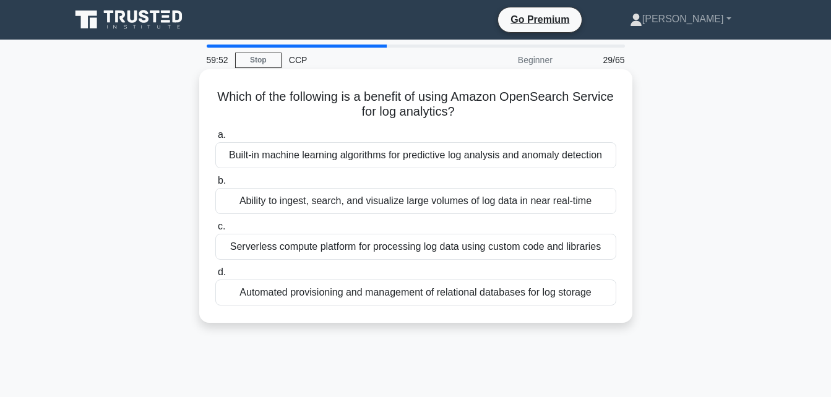
click at [467, 156] on div "Built-in machine learning algorithms for predictive log analysis and anomaly de…" at bounding box center [415, 155] width 401 height 26
click at [215, 139] on input "a. Built-in machine learning algorithms for predictive log analysis and anomaly…" at bounding box center [215, 135] width 0 height 8
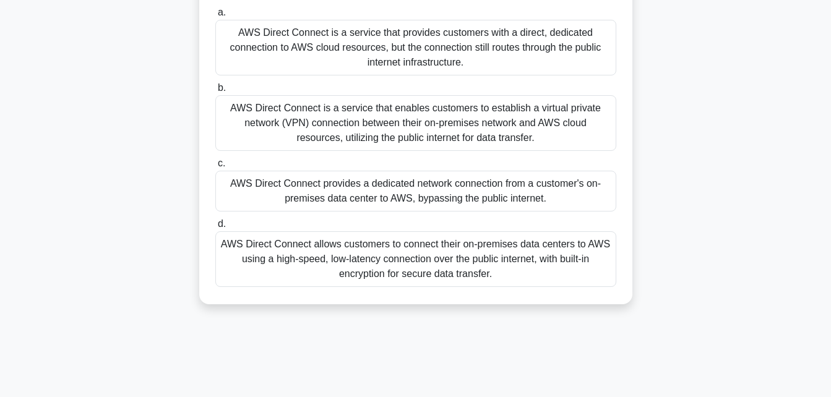
scroll to position [108, 0]
click at [435, 285] on div "AWS Direct Connect allows customers to connect their on-premises data centers t…" at bounding box center [415, 259] width 401 height 56
click at [215, 228] on input "d. AWS Direct Connect allows customers to connect their on-premises data center…" at bounding box center [215, 224] width 0 height 8
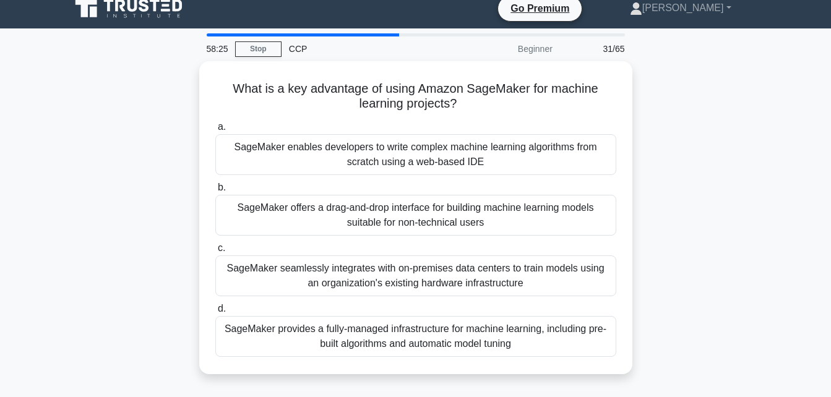
scroll to position [12, 0]
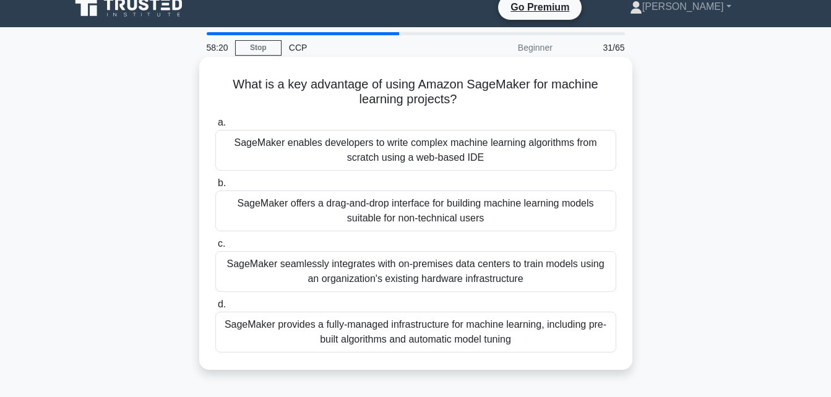
drag, startPoint x: 229, startPoint y: 82, endPoint x: 516, endPoint y: 339, distance: 385.5
click at [516, 339] on div "What is a key advantage of using Amazon SageMaker for machine learning projects…" at bounding box center [415, 213] width 423 height 303
copy div "What is a key advantage of using Amazon SageMaker for machine learning projects…"
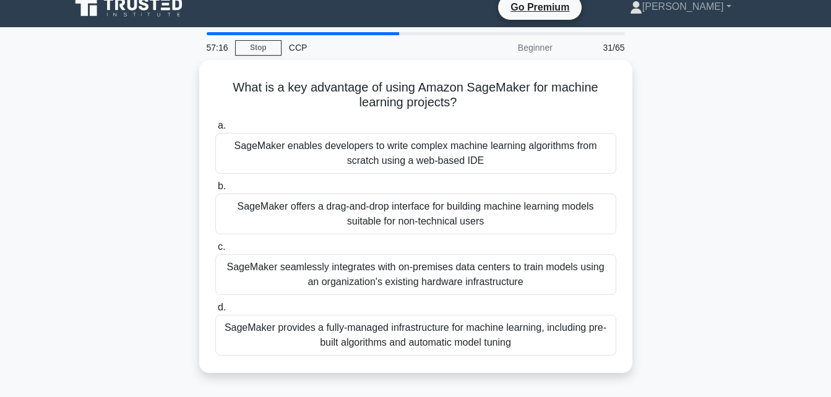
click at [135, 288] on div "What is a key advantage of using Amazon SageMaker for machine learning projects…" at bounding box center [415, 224] width 705 height 328
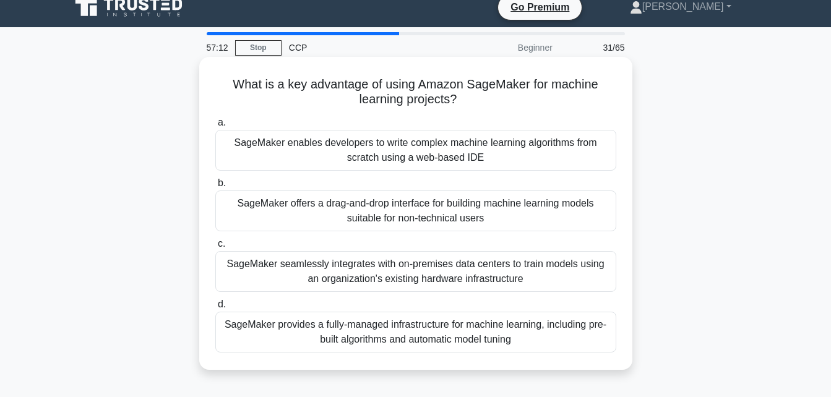
click at [347, 332] on div "SageMaker provides a fully-managed infrastructure for machine learning, includi…" at bounding box center [415, 332] width 401 height 41
click at [215, 309] on input "d. SageMaker provides a fully-managed infrastructure for machine learning, incl…" at bounding box center [215, 305] width 0 height 8
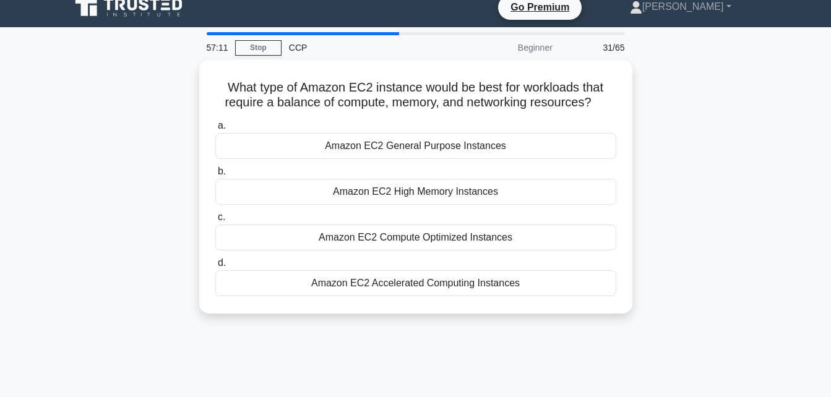
scroll to position [0, 0]
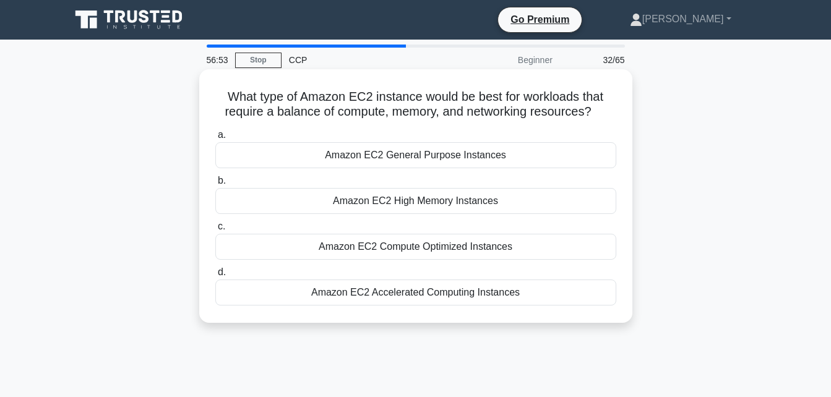
click at [426, 158] on div "Amazon EC2 General Purpose Instances" at bounding box center [415, 155] width 401 height 26
click at [215, 139] on input "a. Amazon EC2 General Purpose Instances" at bounding box center [215, 135] width 0 height 8
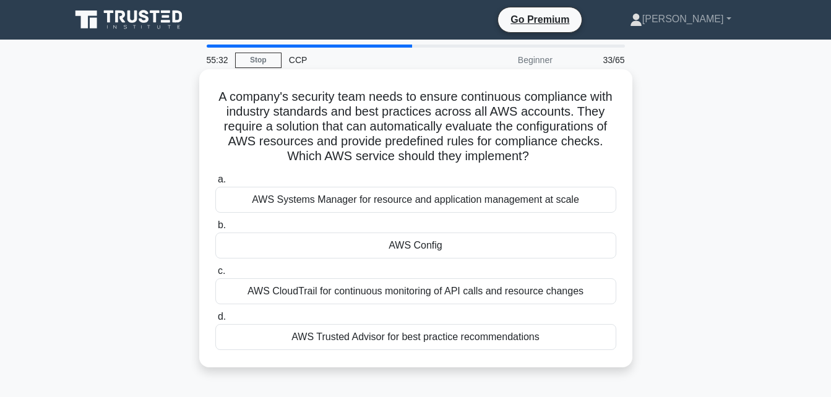
click at [455, 243] on div "AWS Config" at bounding box center [415, 246] width 401 height 26
click at [215, 229] on input "b. AWS Config" at bounding box center [215, 225] width 0 height 8
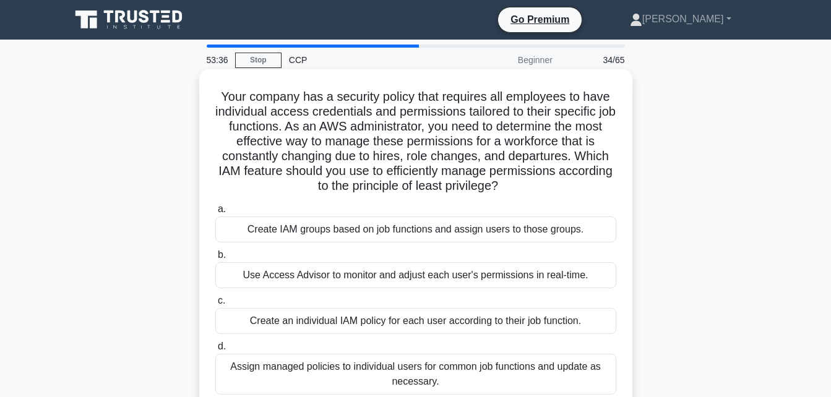
click at [467, 226] on div "Create IAM groups based on job functions and assign users to those groups." at bounding box center [415, 229] width 401 height 26
click at [215, 213] on input "a. Create IAM groups based on job functions and assign users to those groups." at bounding box center [215, 209] width 0 height 8
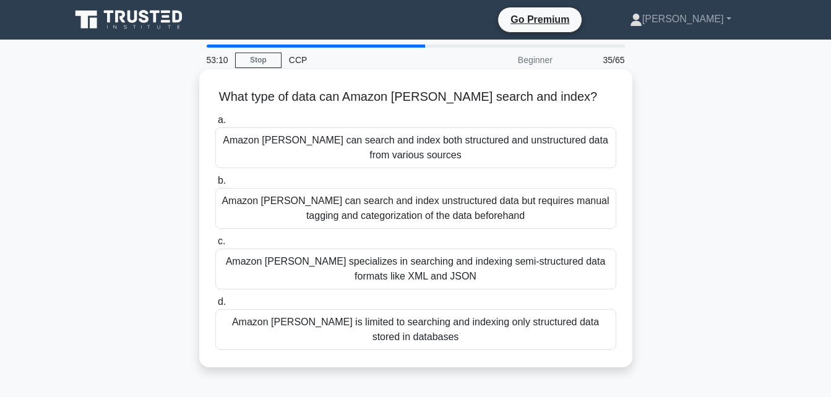
click at [475, 155] on div "Amazon [PERSON_NAME] can search and index both structured and unstructured data…" at bounding box center [415, 147] width 401 height 41
click at [215, 124] on input "a. Amazon [PERSON_NAME] can search and index both structured and unstructured d…" at bounding box center [215, 120] width 0 height 8
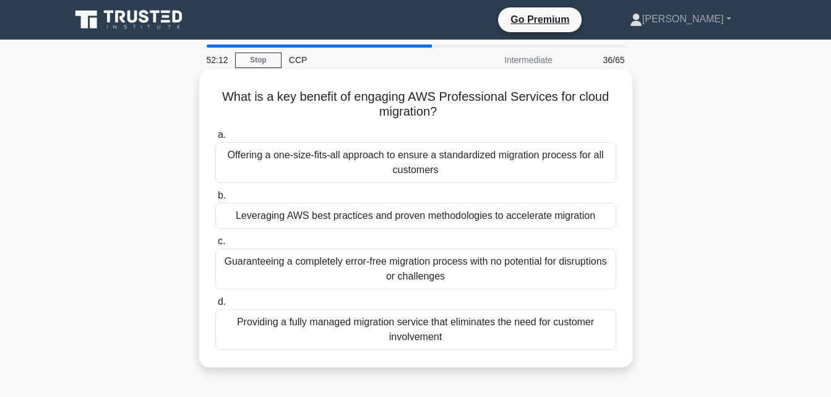
click at [433, 340] on div "Providing a fully managed migration service that eliminates the need for custom…" at bounding box center [415, 329] width 401 height 41
click at [215, 306] on input "d. Providing a fully managed migration service that eliminates the need for cus…" at bounding box center [215, 302] width 0 height 8
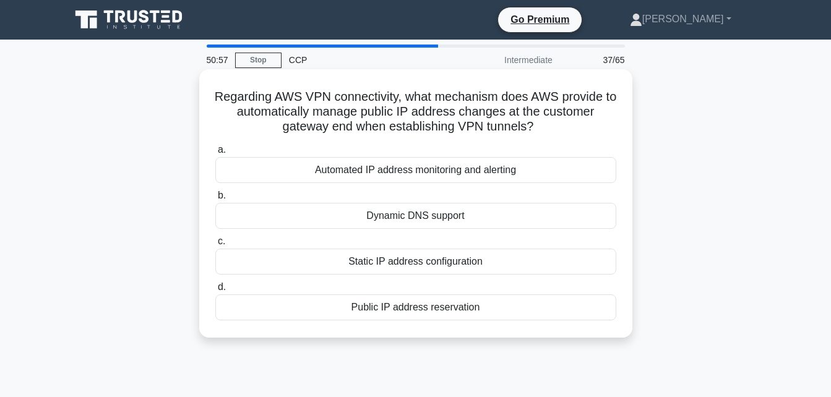
click at [530, 259] on div "Static IP address configuration" at bounding box center [415, 262] width 401 height 26
click at [215, 246] on input "c. Static IP address configuration" at bounding box center [215, 242] width 0 height 8
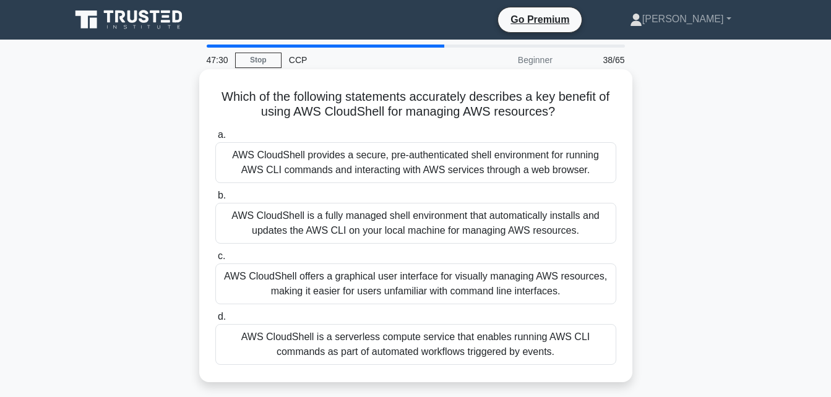
click at [406, 347] on div "AWS CloudShell is a serverless compute service that enables running AWS CLI com…" at bounding box center [415, 344] width 401 height 41
click at [215, 321] on input "d. AWS CloudShell is a serverless compute service that enables running AWS CLI …" at bounding box center [215, 317] width 0 height 8
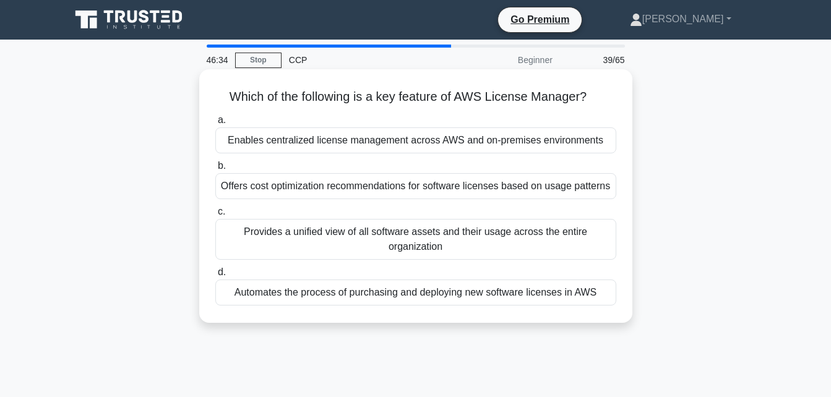
click at [461, 251] on div "Provides a unified view of all software assets and their usage across the entir…" at bounding box center [415, 239] width 401 height 41
click at [215, 216] on input "c. Provides a unified view of all software assets and their usage across the en…" at bounding box center [215, 212] width 0 height 8
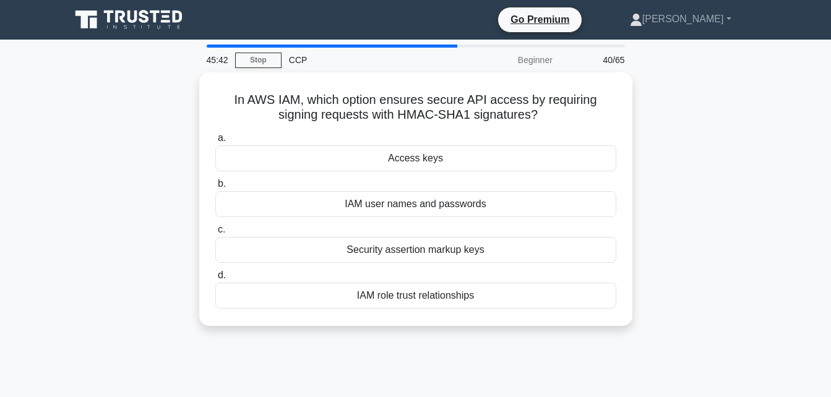
click at [461, 251] on div "Security assertion markup keys" at bounding box center [415, 250] width 401 height 26
click at [215, 234] on input "c. Security assertion markup keys" at bounding box center [215, 230] width 0 height 8
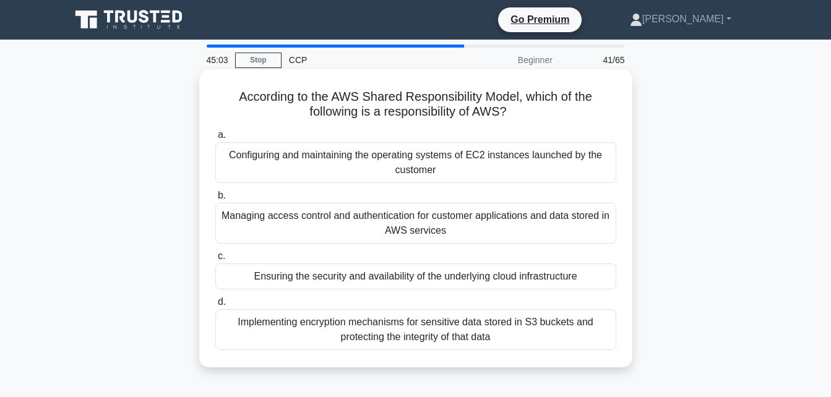
click at [460, 282] on div "Ensuring the security and availability of the underlying cloud infrastructure" at bounding box center [415, 276] width 401 height 26
click at [215, 260] on input "c. Ensuring the security and availability of the underlying cloud infrastructure" at bounding box center [215, 256] width 0 height 8
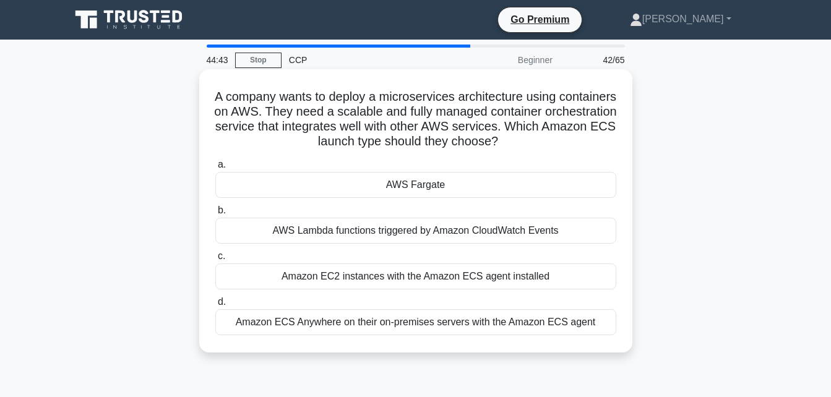
click at [498, 186] on div "AWS Fargate" at bounding box center [415, 185] width 401 height 26
click at [215, 169] on input "a. AWS Fargate" at bounding box center [215, 165] width 0 height 8
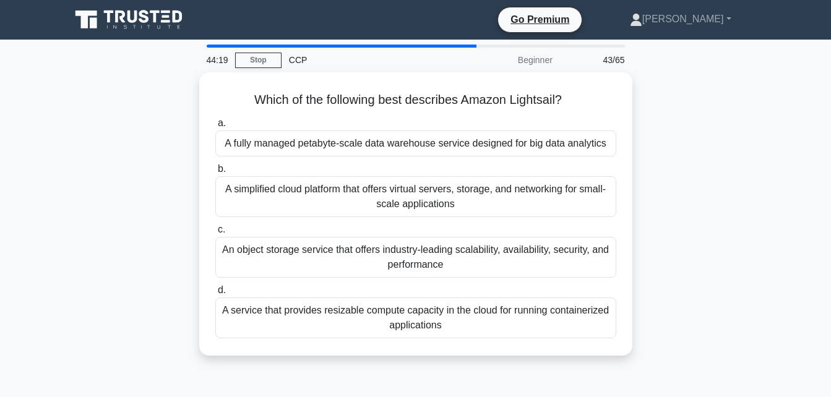
click at [498, 186] on div "A simplified cloud platform that offers virtual servers, storage, and networkin…" at bounding box center [415, 196] width 401 height 41
click at [215, 173] on input "b. A simplified cloud platform that offers virtual servers, storage, and networ…" at bounding box center [215, 169] width 0 height 8
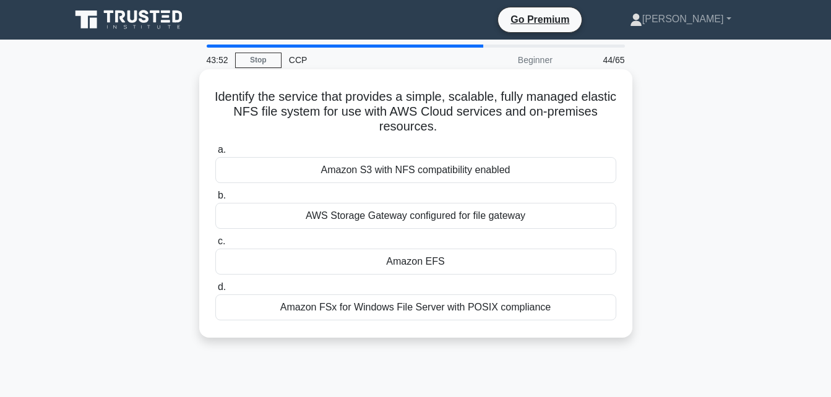
click at [481, 220] on div "AWS Storage Gateway configured for file gateway" at bounding box center [415, 216] width 401 height 26
click at [215, 200] on input "b. AWS Storage Gateway configured for file gateway" at bounding box center [215, 196] width 0 height 8
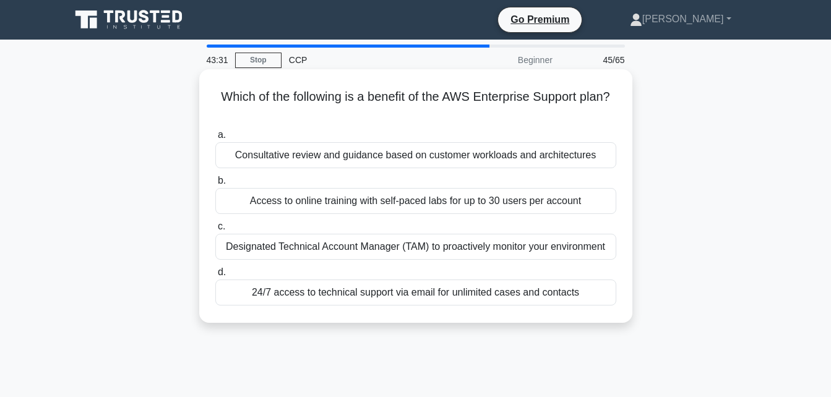
click at [482, 252] on div "Designated Technical Account Manager (TAM) to proactively monitor your environm…" at bounding box center [415, 247] width 401 height 26
click at [215, 231] on input "c. Designated Technical Account Manager (TAM) to proactively monitor your envir…" at bounding box center [215, 227] width 0 height 8
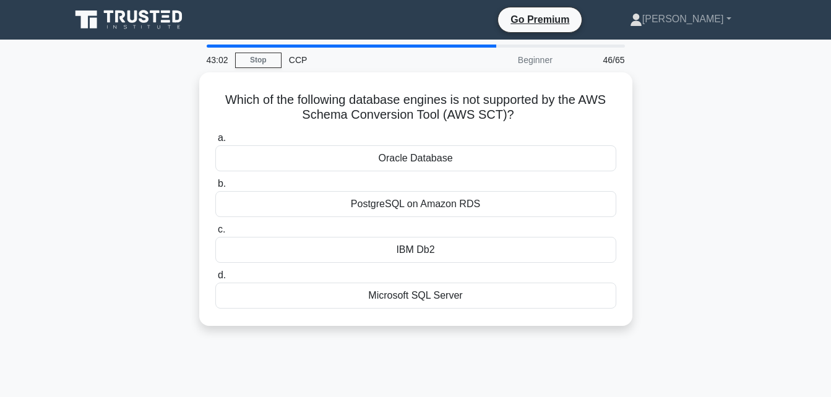
click at [482, 252] on div "IBM Db2" at bounding box center [415, 250] width 401 height 26
click at [215, 234] on input "c. IBM Db2" at bounding box center [215, 230] width 0 height 8
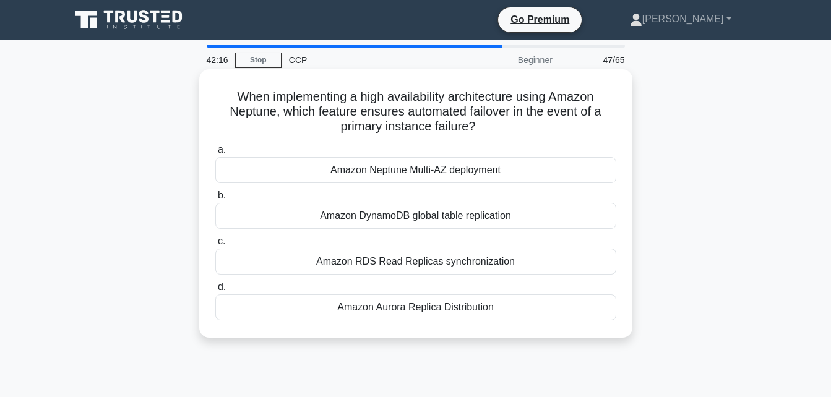
click at [518, 173] on div "Amazon Neptune Multi-AZ deployment" at bounding box center [415, 170] width 401 height 26
click at [215, 154] on input "a. Amazon Neptune Multi-AZ deployment" at bounding box center [215, 150] width 0 height 8
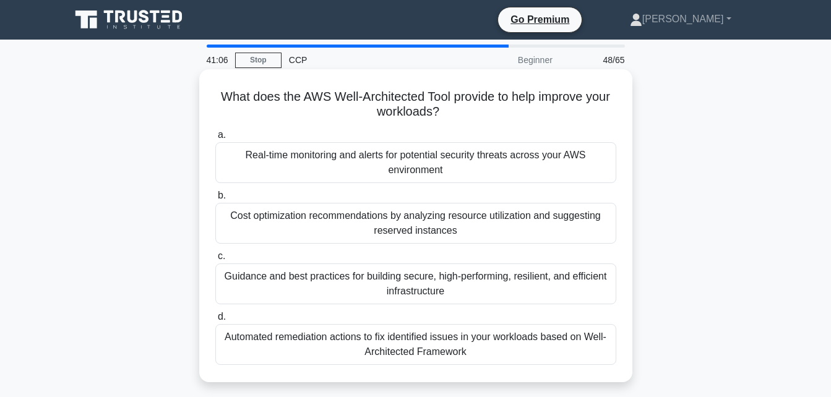
drag, startPoint x: 228, startPoint y: 96, endPoint x: 470, endPoint y: 361, distance: 359.0
click at [470, 361] on div "What does the AWS Well-Architected Tool provide to help improve your workloads?…" at bounding box center [415, 225] width 423 height 303
copy div "What does the AWS Well-Architected Tool provide to help improve your workloads?…"
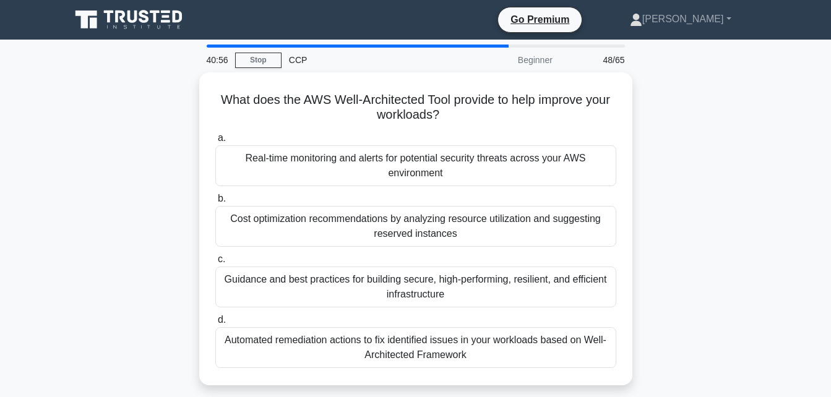
click at [160, 280] on div "What does the AWS Well-Architected Tool provide to help improve your workloads?…" at bounding box center [415, 236] width 705 height 328
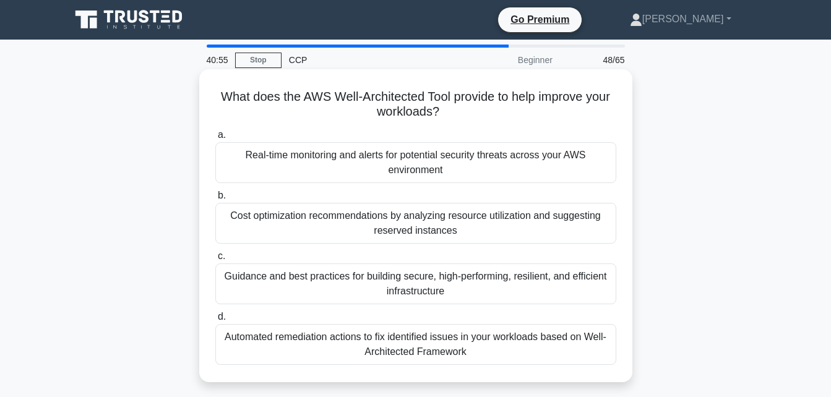
click at [254, 281] on div "Guidance and best practices for building secure, high-performing, resilient, an…" at bounding box center [415, 283] width 401 height 41
click at [215, 260] on input "c. Guidance and best practices for building secure, high-performing, resilient,…" at bounding box center [215, 256] width 0 height 8
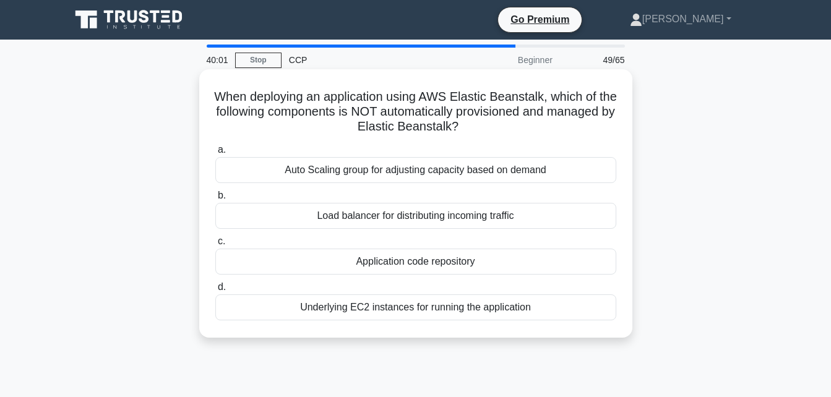
click at [301, 169] on div "Auto Scaling group for adjusting capacity based on demand" at bounding box center [415, 170] width 401 height 26
click at [215, 154] on input "a. Auto Scaling group for adjusting capacity based on demand" at bounding box center [215, 150] width 0 height 8
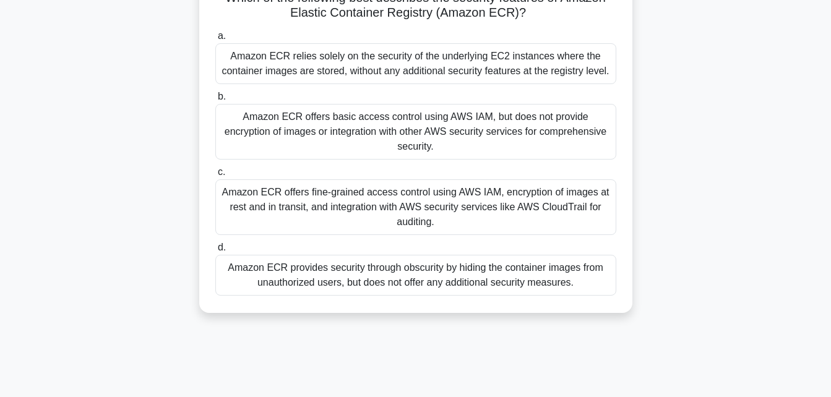
scroll to position [103, 0]
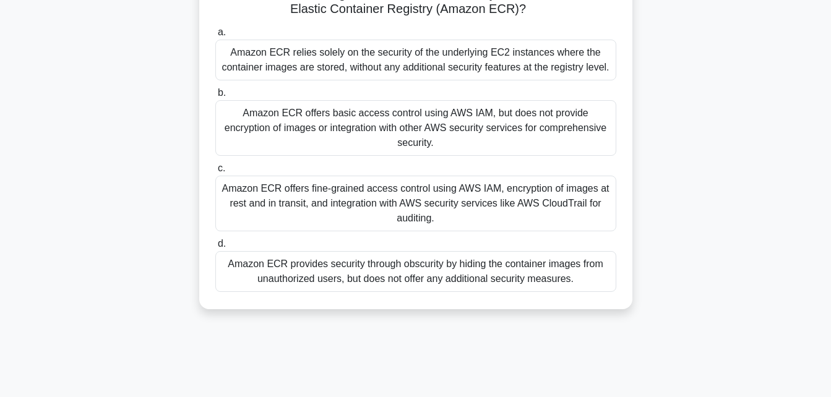
click at [319, 265] on div "Amazon ECR provides security through obscurity by hiding the container images f…" at bounding box center [415, 271] width 401 height 41
click at [215, 248] on input "d. Amazon ECR provides security through obscurity by hiding the container image…" at bounding box center [215, 244] width 0 height 8
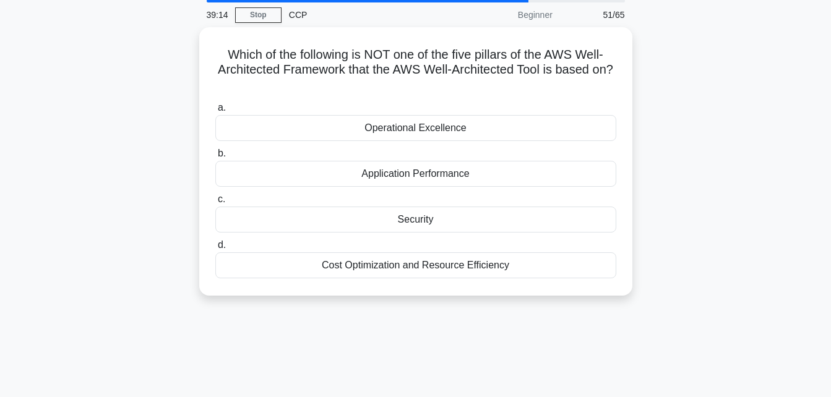
scroll to position [0, 0]
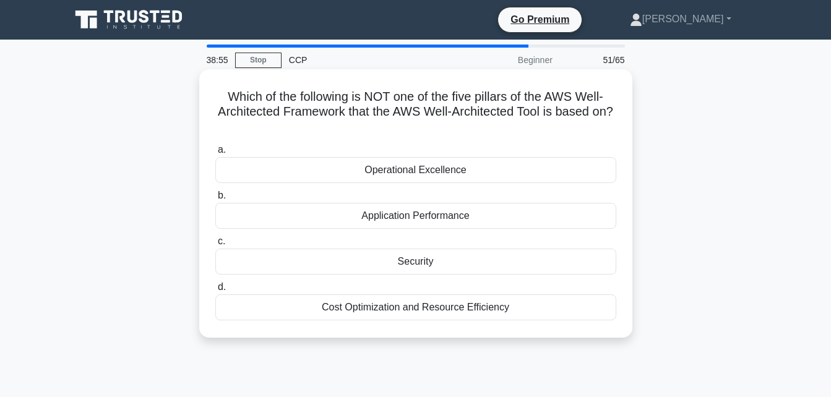
click at [401, 213] on div "Application Performance" at bounding box center [415, 216] width 401 height 26
click at [215, 200] on input "b. Application Performance" at bounding box center [215, 196] width 0 height 8
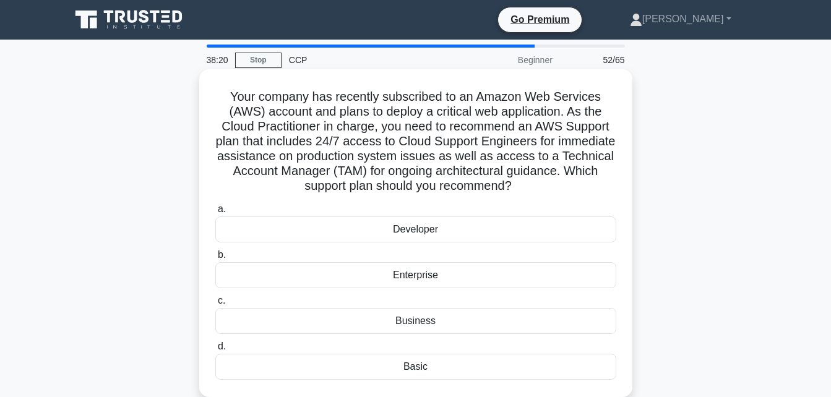
click at [396, 274] on div "Enterprise" at bounding box center [415, 275] width 401 height 26
click at [215, 259] on input "b. Enterprise" at bounding box center [215, 255] width 0 height 8
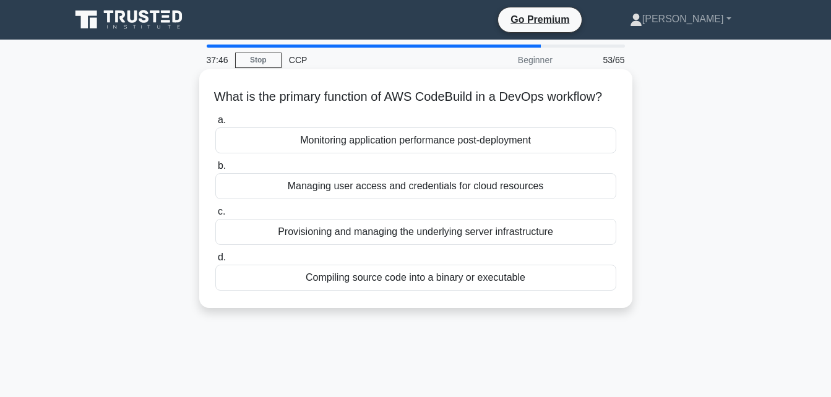
click at [387, 291] on div "Compiling source code into a binary or executable" at bounding box center [415, 278] width 401 height 26
click at [215, 262] on input "d. Compiling source code into a binary or executable" at bounding box center [215, 258] width 0 height 8
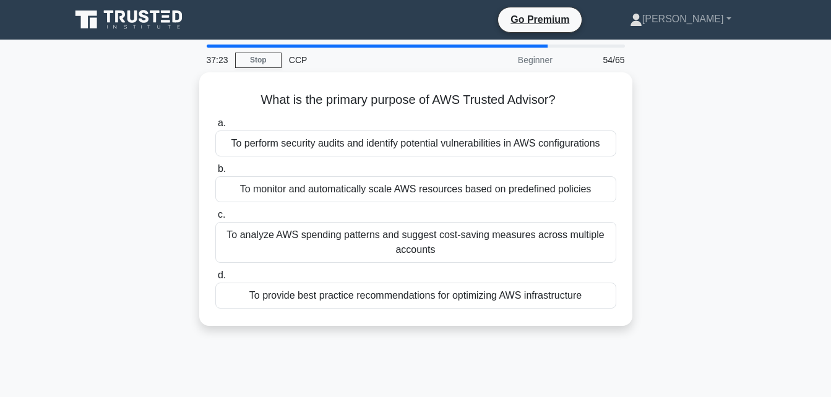
click at [387, 296] on div "To provide best practice recommendations for optimizing AWS infrastructure" at bounding box center [415, 296] width 401 height 26
click at [215, 280] on input "d. To provide best practice recommendations for optimizing AWS infrastructure" at bounding box center [215, 276] width 0 height 8
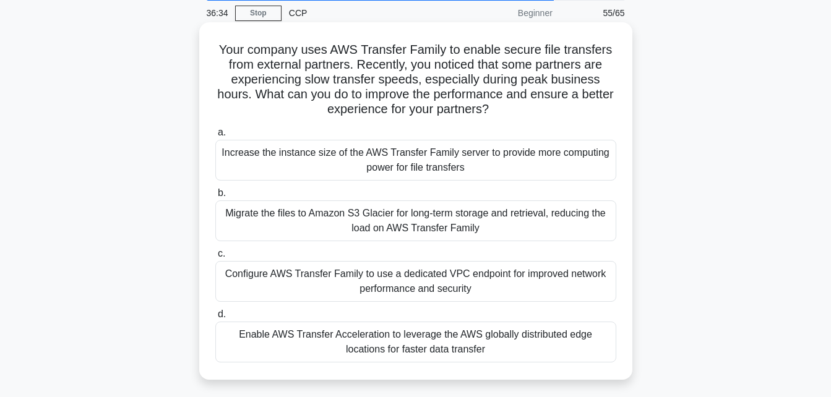
scroll to position [48, 0]
drag, startPoint x: 218, startPoint y: 50, endPoint x: 498, endPoint y: 376, distance: 429.8
click at [498, 376] on div "Your company uses AWS Transfer Family to enable secure file transfers from exte…" at bounding box center [415, 201] width 433 height 358
copy div "Your company uses AWS Transfer Family to enable secure file transfers from exte…"
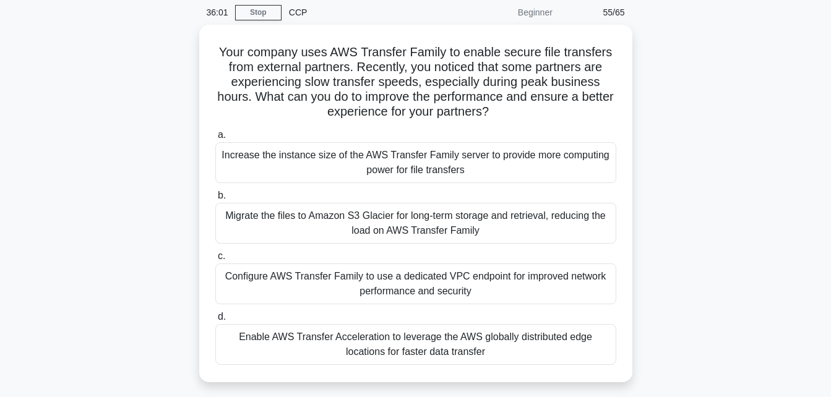
click at [153, 340] on div "Your company uses AWS Transfer Family to enable secure file transfers from exte…" at bounding box center [415, 211] width 705 height 372
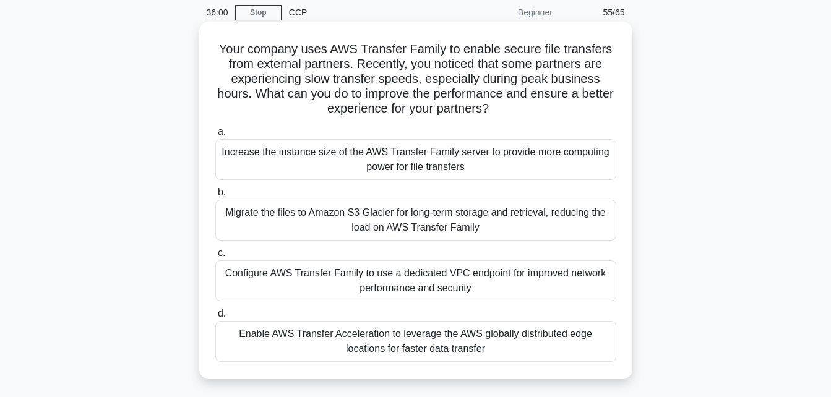
click at [322, 338] on div "Enable AWS Transfer Acceleration to leverage the AWS globally distributed edge …" at bounding box center [415, 341] width 401 height 41
click at [215, 318] on input "d. Enable AWS Transfer Acceleration to leverage the AWS globally distributed ed…" at bounding box center [215, 314] width 0 height 8
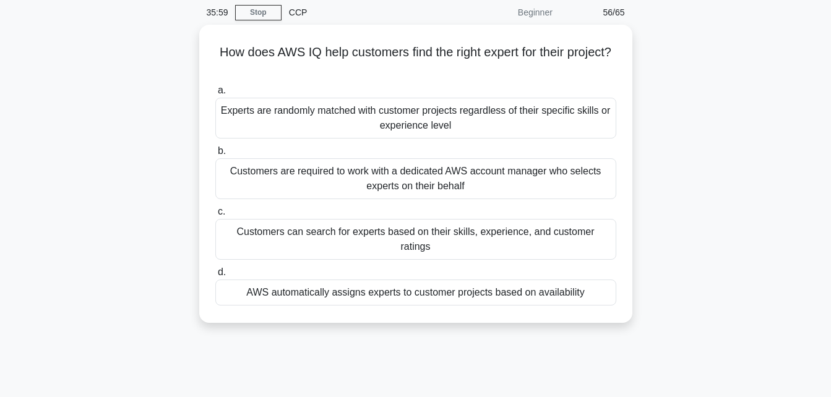
scroll to position [0, 0]
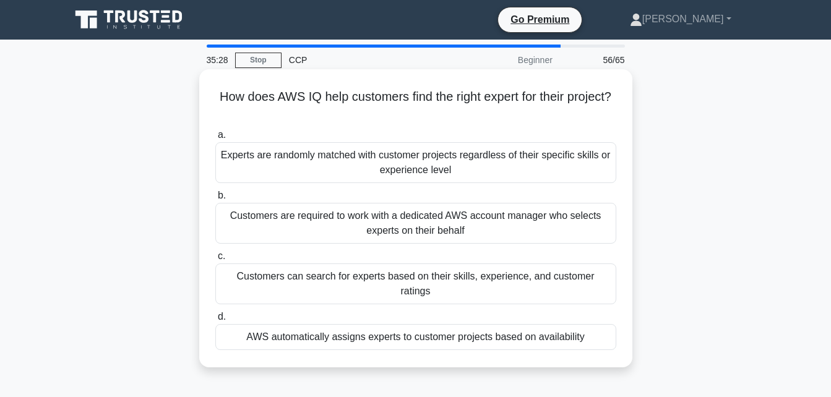
click at [345, 324] on div "AWS automatically assigns experts to customer projects based on availability" at bounding box center [415, 337] width 401 height 26
click at [215, 319] on input "d. AWS automatically assigns experts to customer projects based on availability" at bounding box center [215, 317] width 0 height 8
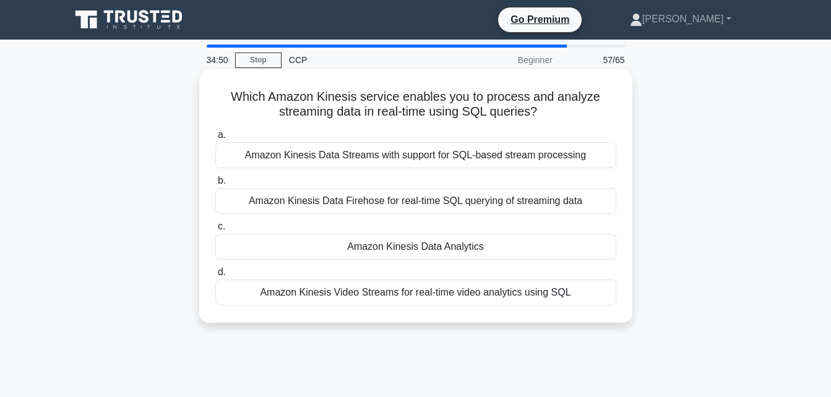
click at [366, 242] on div "Amazon Kinesis Data Analytics" at bounding box center [415, 247] width 401 height 26
click at [215, 231] on input "c. Amazon Kinesis Data Analytics" at bounding box center [215, 227] width 0 height 8
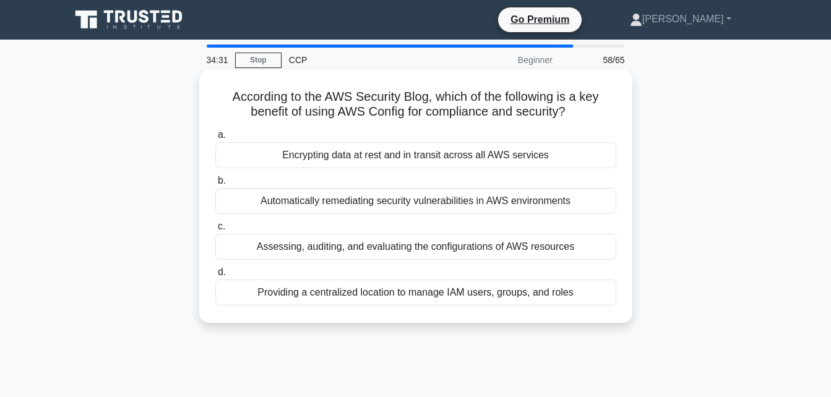
click at [379, 249] on div "Assessing, auditing, and evaluating the configurations of AWS resources" at bounding box center [415, 247] width 401 height 26
click at [215, 231] on input "c. Assessing, auditing, and evaluating the configurations of AWS resources" at bounding box center [215, 227] width 0 height 8
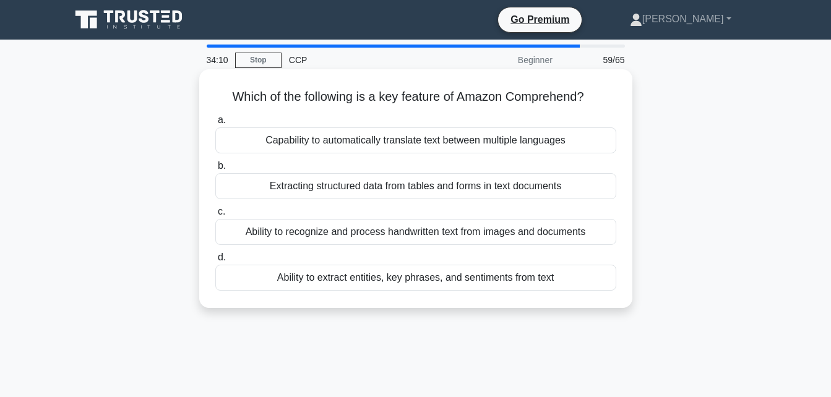
click at [400, 142] on div "Capability to automatically translate text between multiple languages" at bounding box center [415, 140] width 401 height 26
click at [215, 124] on input "a. Capability to automatically translate text between multiple languages" at bounding box center [215, 120] width 0 height 8
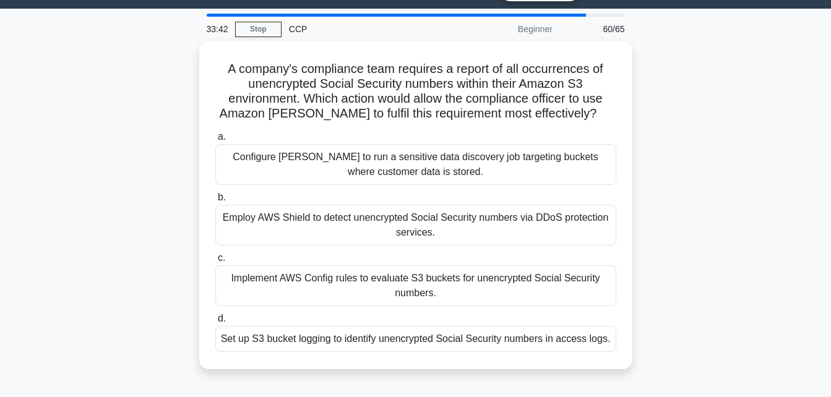
scroll to position [30, 0]
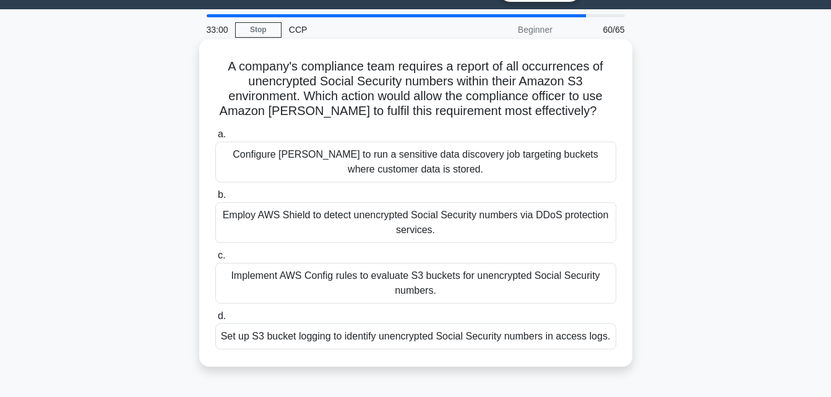
click at [420, 160] on div "Configure [PERSON_NAME] to run a sensitive data discovery job targeting buckets…" at bounding box center [415, 162] width 401 height 41
click at [215, 139] on input "a. Configure [PERSON_NAME] to run a sensitive data discovery job targeting buck…" at bounding box center [215, 135] width 0 height 8
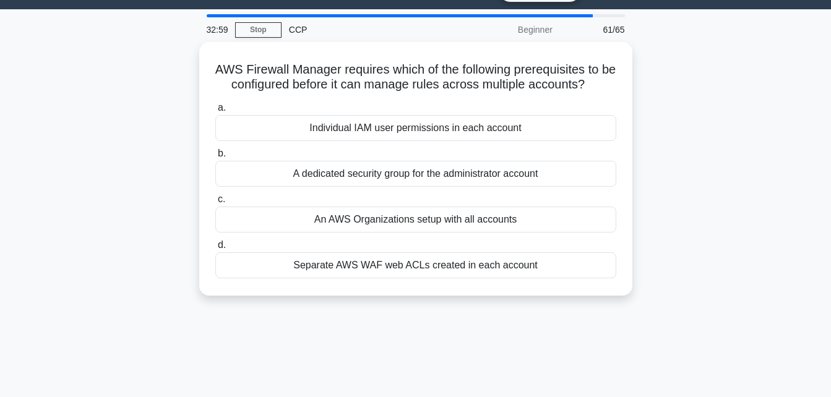
scroll to position [0, 0]
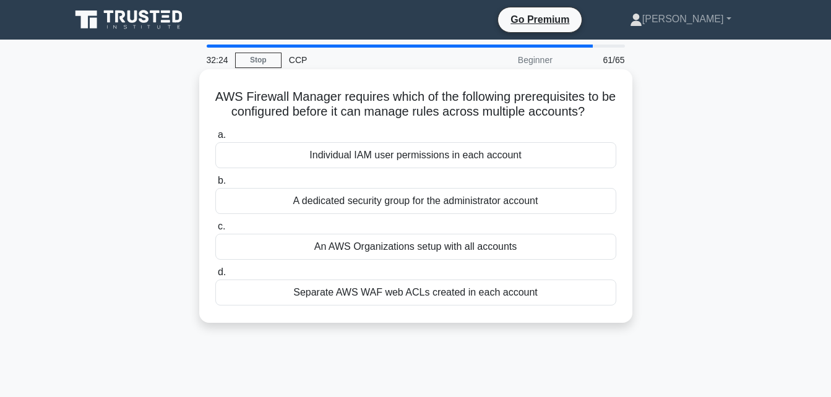
click at [452, 247] on div "An AWS Organizations setup with all accounts" at bounding box center [415, 247] width 401 height 26
click at [215, 231] on input "c. An AWS Organizations setup with all accounts" at bounding box center [215, 227] width 0 height 8
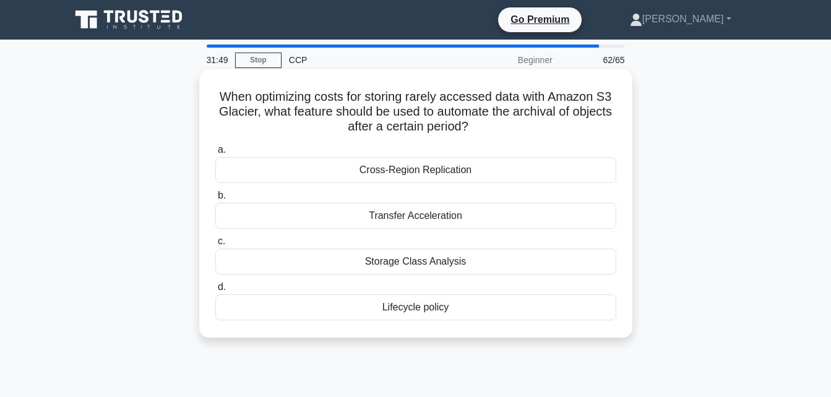
click at [460, 311] on div "Lifecycle policy" at bounding box center [415, 307] width 401 height 26
click at [215, 291] on input "d. Lifecycle policy" at bounding box center [215, 287] width 0 height 8
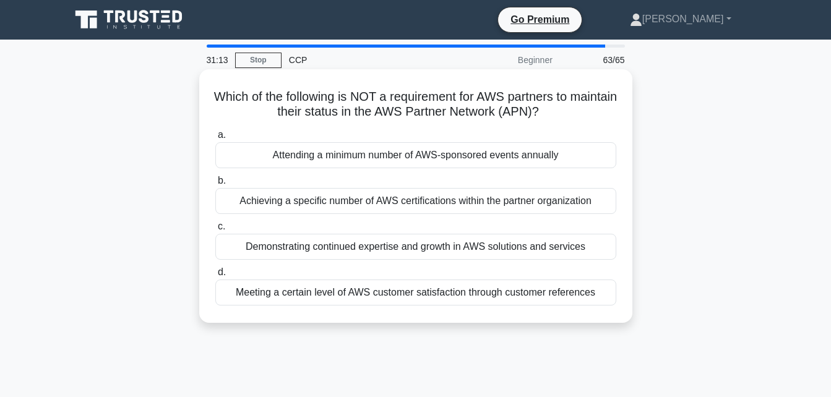
click at [521, 155] on div "Attending a minimum number of AWS-sponsored events annually" at bounding box center [415, 155] width 401 height 26
click at [215, 139] on input "a. Attending a minimum number of AWS-sponsored events annually" at bounding box center [215, 135] width 0 height 8
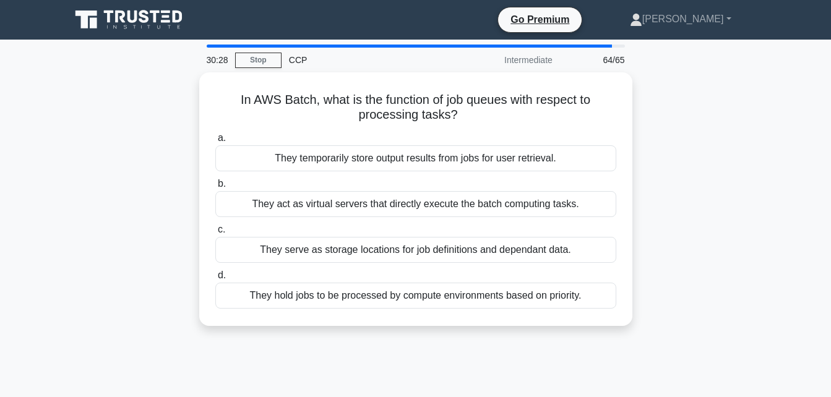
click at [521, 155] on div "They temporarily store output results from jobs for user retrieval." at bounding box center [415, 158] width 401 height 26
click at [215, 142] on input "a. They temporarily store output results from jobs for user retrieval." at bounding box center [215, 138] width 0 height 8
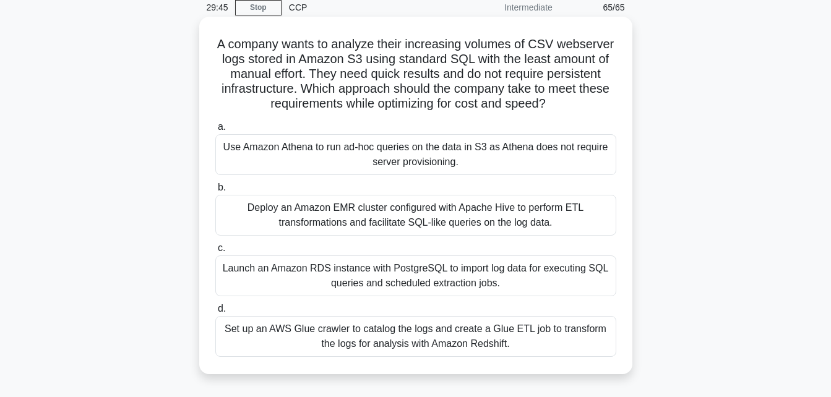
scroll to position [52, 0]
click at [502, 150] on div "Use Amazon Athena to run ad-hoc queries on the data in S3 as Athena does not re…" at bounding box center [415, 155] width 401 height 41
click at [215, 132] on input "a. Use Amazon Athena to run ad-hoc queries on the data in S3 as Athena does not…" at bounding box center [215, 128] width 0 height 8
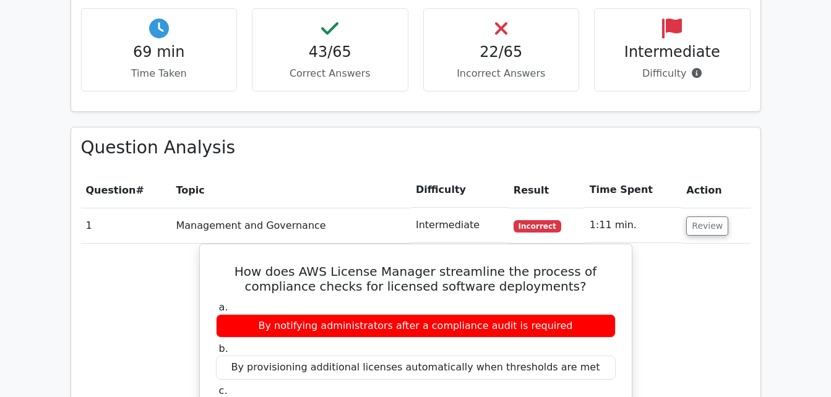
scroll to position [1085, 0]
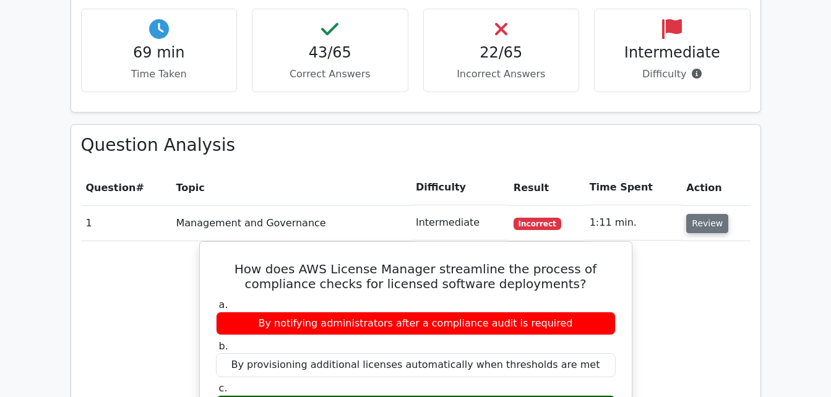
click at [695, 214] on button "Review" at bounding box center [707, 223] width 42 height 19
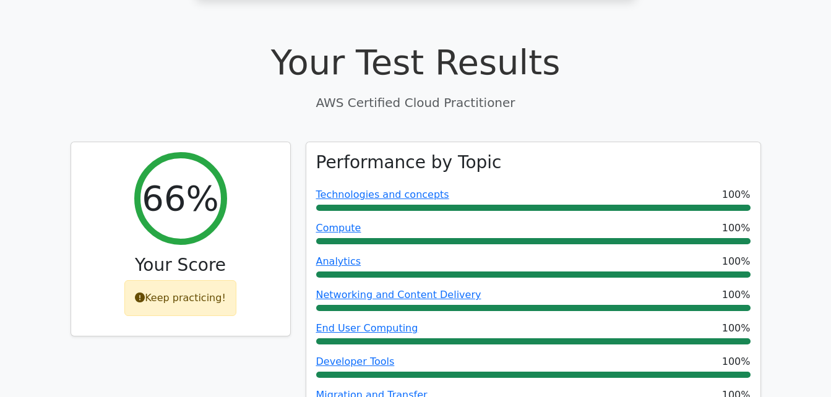
scroll to position [364, 0]
